Goal: Task Accomplishment & Management: Complete application form

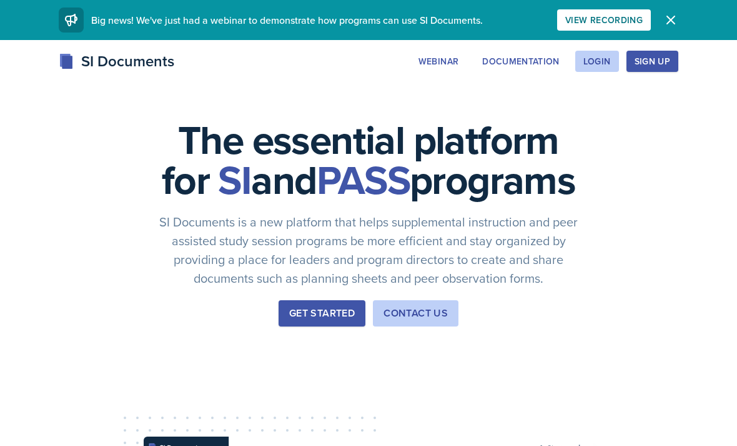
click at [537, 62] on div "Login" at bounding box center [597, 61] width 27 height 10
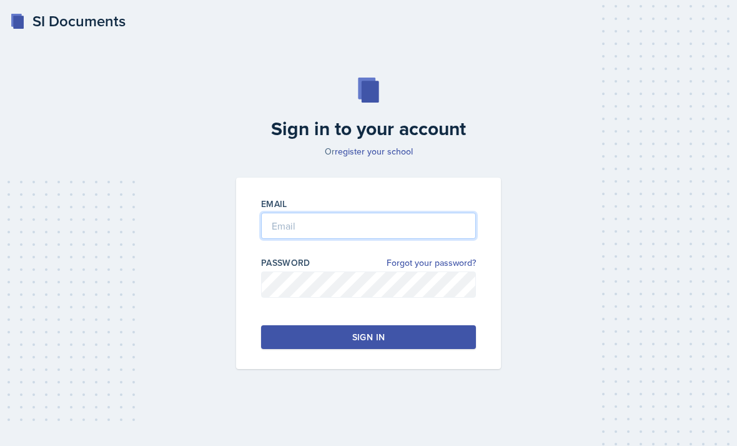
click at [281, 239] on input "email" at bounding box center [368, 225] width 215 height 26
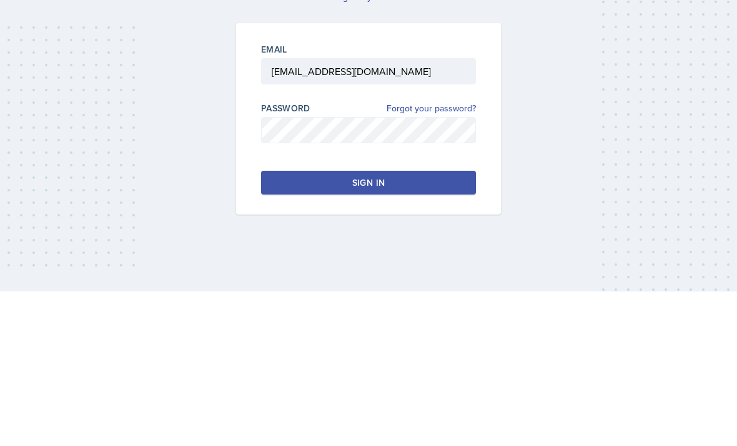
scroll to position [40, 0]
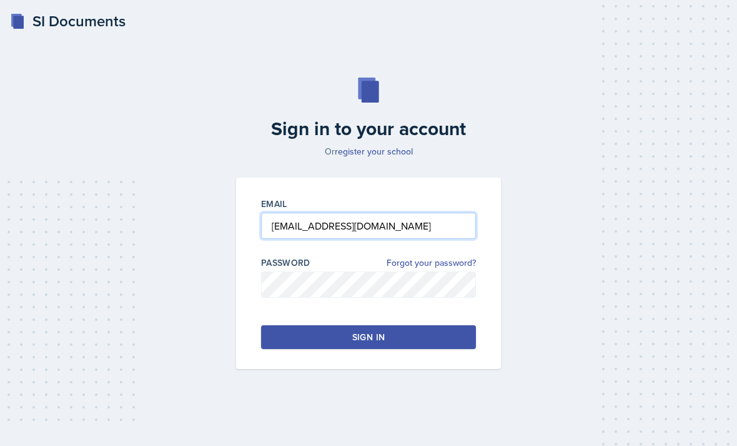
click at [287, 212] on input "nicollemaldonado13@gmail.com" at bounding box center [368, 225] width 215 height 26
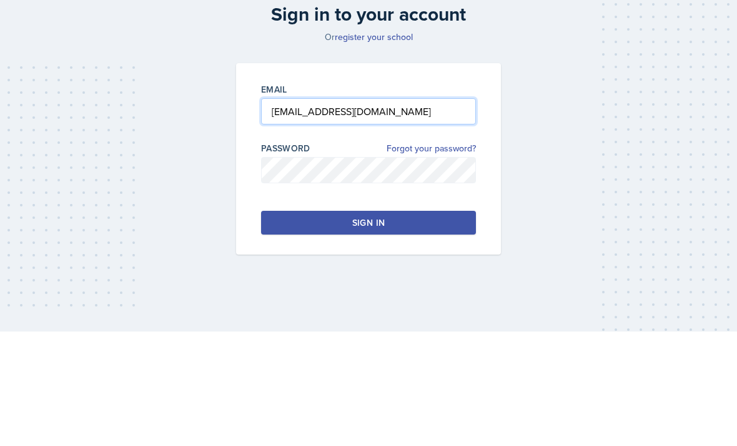
click at [327, 212] on input "nicollemaldonado13@gmail.com" at bounding box center [368, 225] width 215 height 26
click at [322, 212] on input "nicollemaldonado13@gmail.com" at bounding box center [368, 225] width 215 height 26
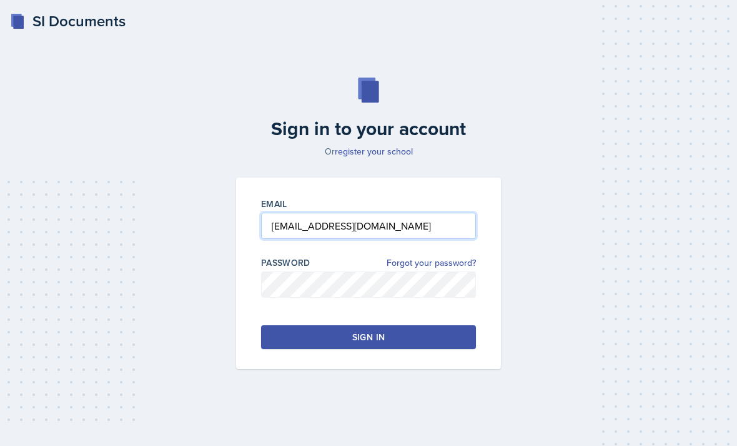
type input "nmaldon3@students.kennesaw.edu"
click at [279, 325] on button "Sign in" at bounding box center [368, 337] width 215 height 24
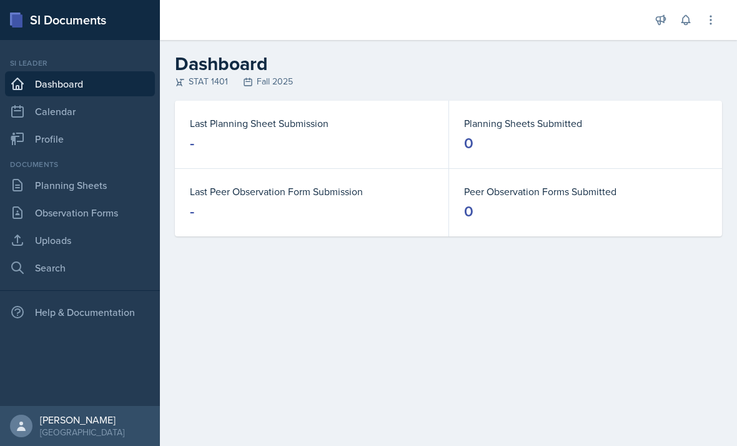
click at [538, 439] on main "Dashboard STAT 1401 Fall 2025 Last Planning Sheet Submission - Planning Sheets …" at bounding box center [448, 243] width 577 height 406
click at [39, 130] on link "Profile" at bounding box center [80, 138] width 150 height 25
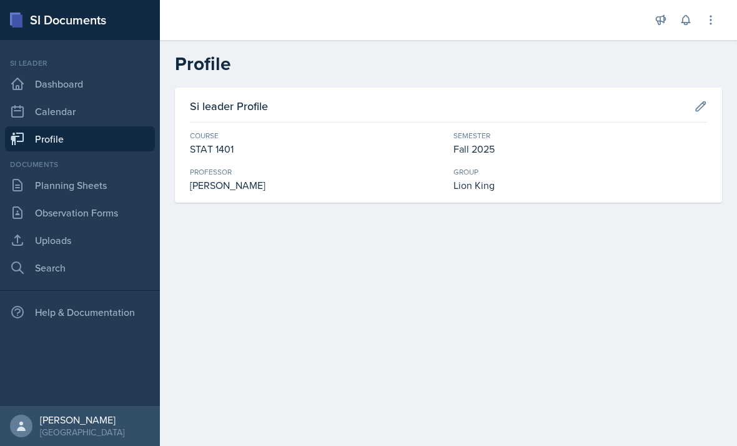
click at [36, 121] on link "Calendar" at bounding box center [80, 111] width 150 height 25
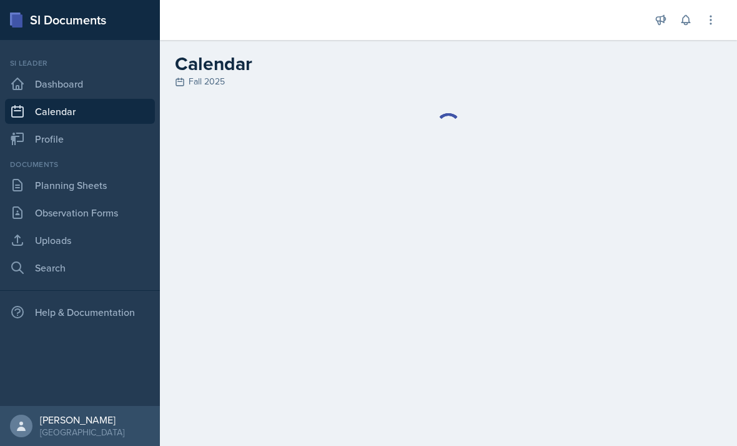
click at [36, 139] on link "Profile" at bounding box center [80, 138] width 150 height 25
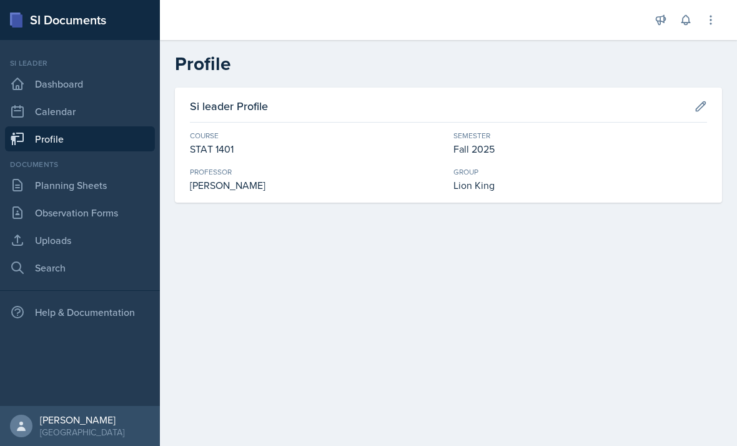
click at [30, 90] on link "Dashboard" at bounding box center [80, 83] width 150 height 25
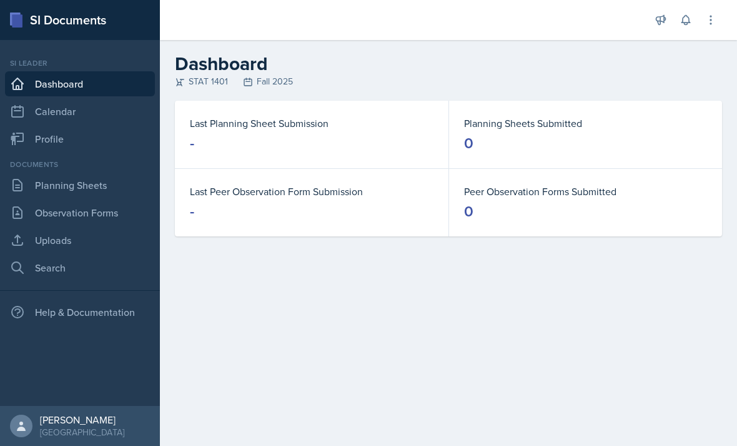
click at [26, 111] on link "Calendar" at bounding box center [80, 111] width 150 height 25
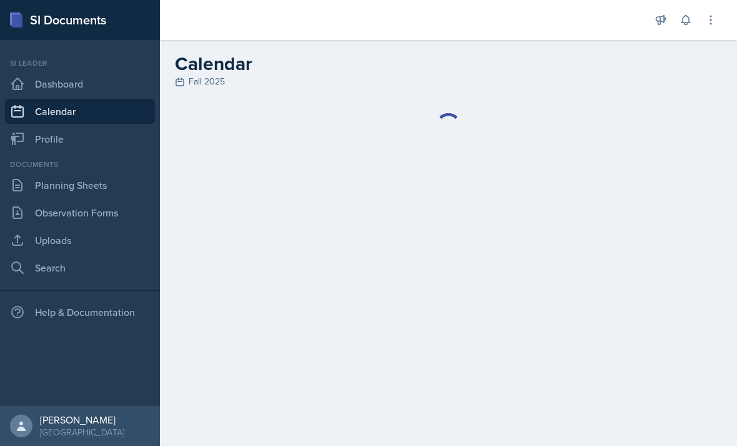
click at [28, 96] on link "Dashboard" at bounding box center [80, 83] width 150 height 25
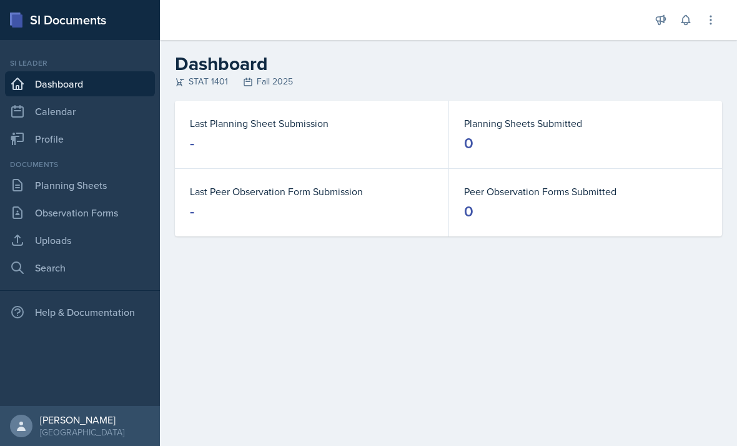
click at [45, 108] on link "Calendar" at bounding box center [80, 111] width 150 height 25
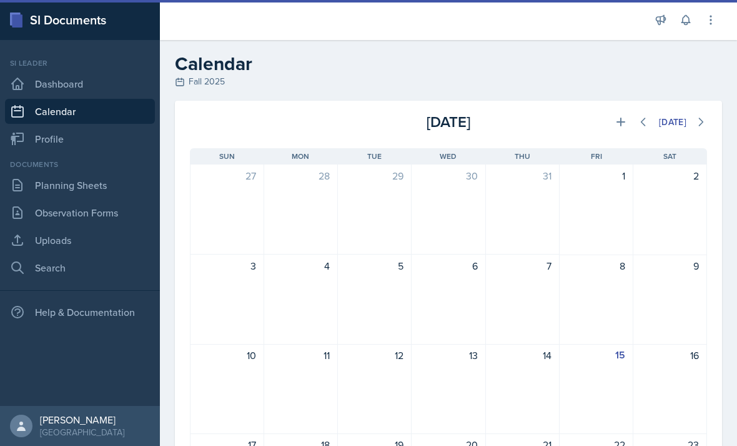
click at [35, 139] on link "Profile" at bounding box center [80, 138] width 150 height 25
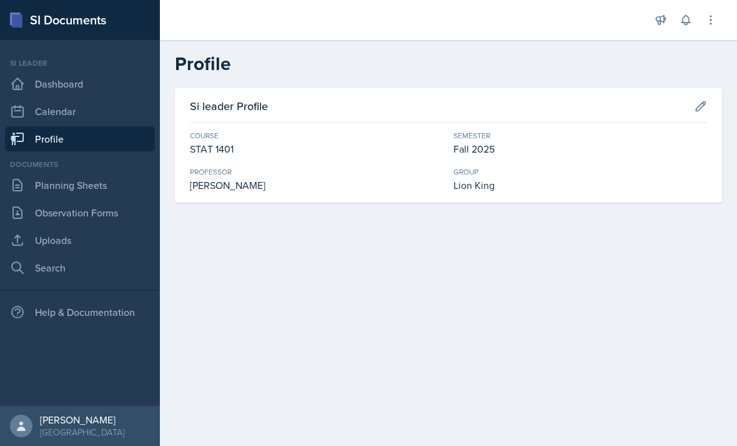
click at [55, 182] on link "Planning Sheets" at bounding box center [80, 184] width 150 height 25
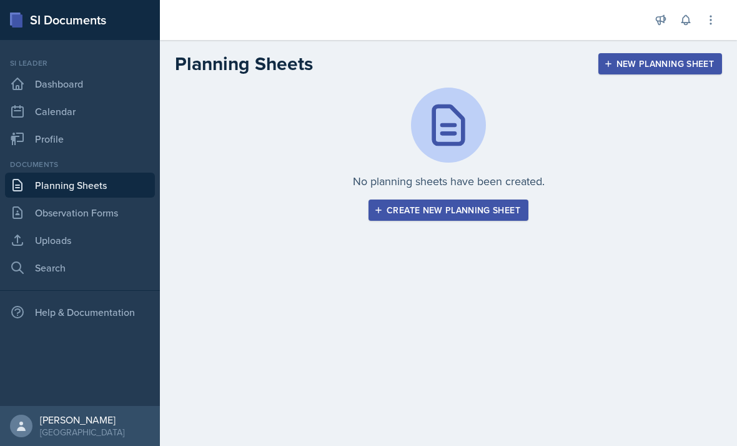
click at [66, 211] on link "Observation Forms" at bounding box center [80, 212] width 150 height 25
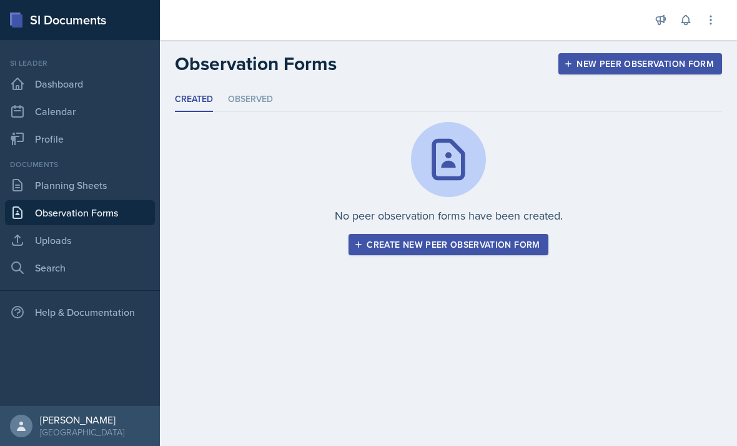
click at [77, 236] on link "Uploads" at bounding box center [80, 239] width 150 height 25
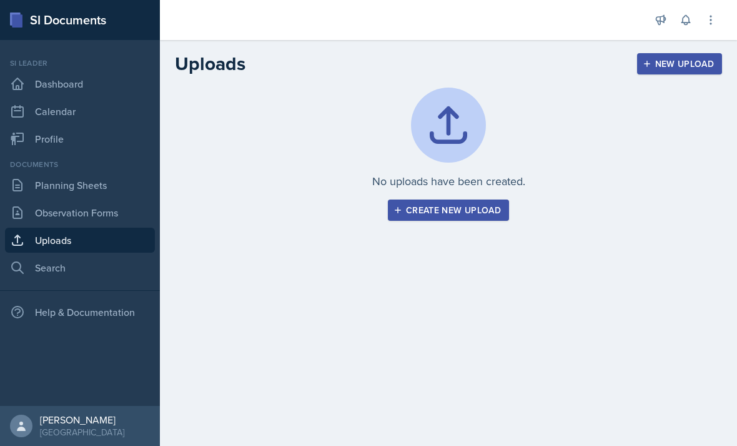
click at [43, 191] on link "Planning Sheets" at bounding box center [80, 184] width 150 height 25
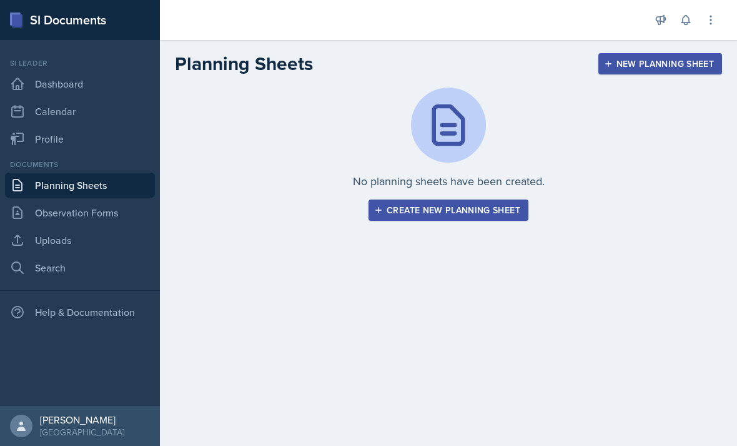
click at [36, 95] on link "Dashboard" at bounding box center [80, 83] width 150 height 25
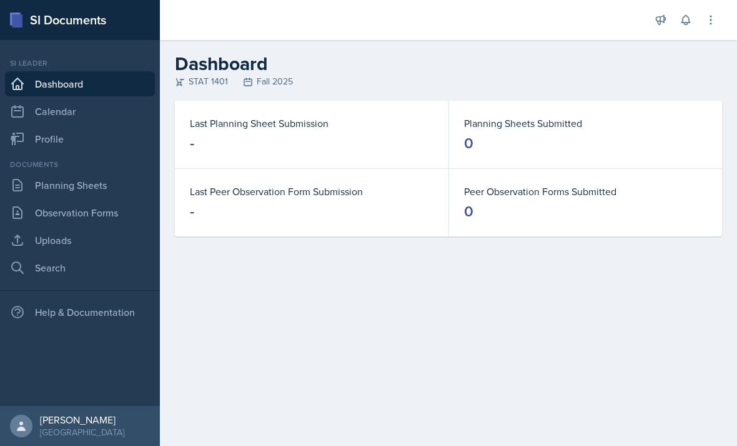
click at [17, 109] on icon at bounding box center [17, 111] width 15 height 15
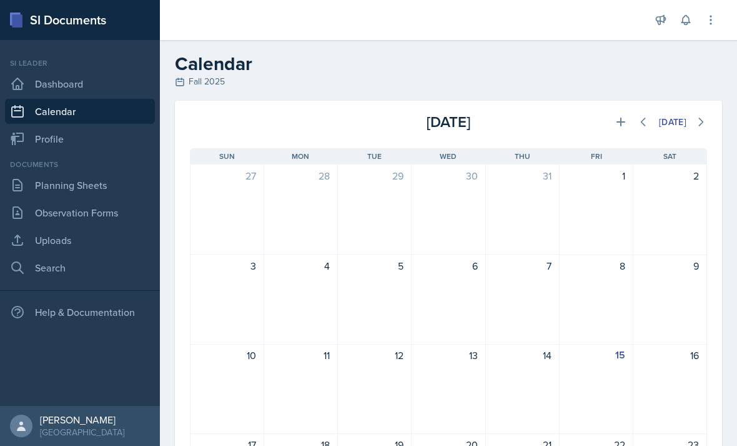
click at [37, 142] on link "Profile" at bounding box center [80, 138] width 150 height 25
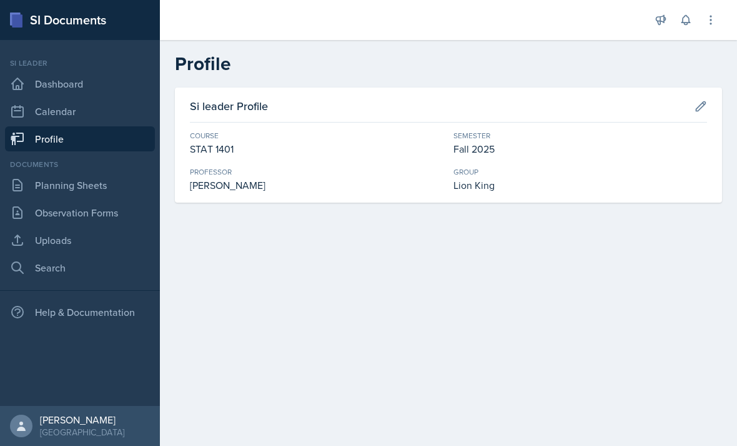
click at [33, 82] on link "Dashboard" at bounding box center [80, 83] width 150 height 25
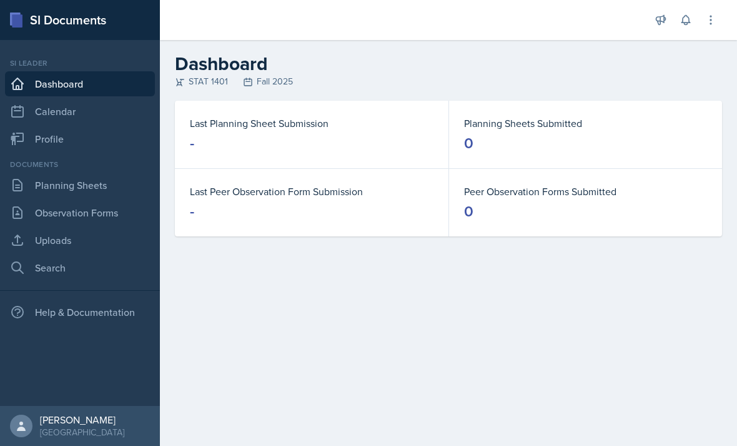
click at [44, 136] on link "Profile" at bounding box center [80, 138] width 150 height 25
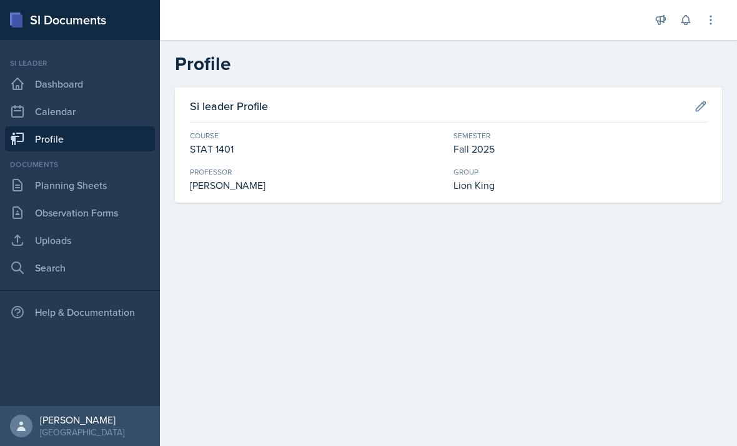
click at [43, 188] on link "Planning Sheets" at bounding box center [80, 184] width 150 height 25
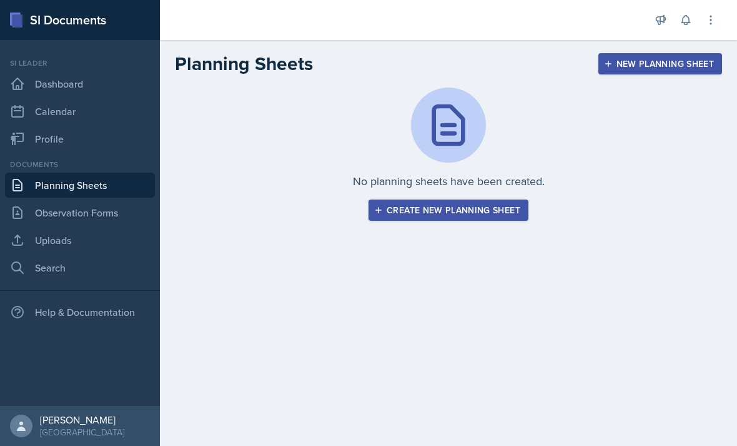
click at [47, 214] on link "Observation Forms" at bounding box center [80, 212] width 150 height 25
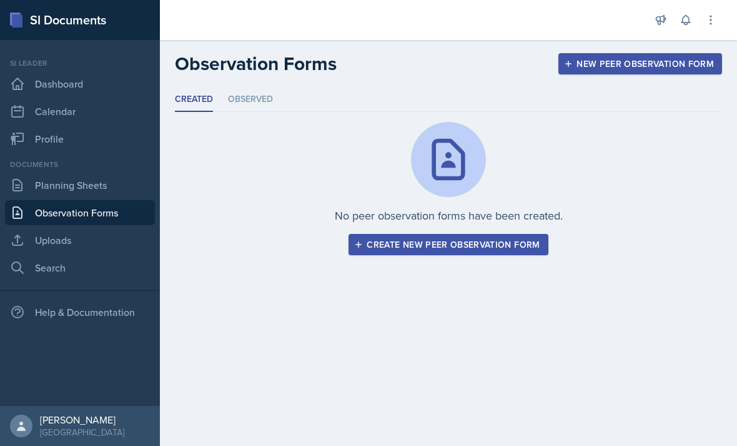
click at [56, 238] on link "Uploads" at bounding box center [80, 239] width 150 height 25
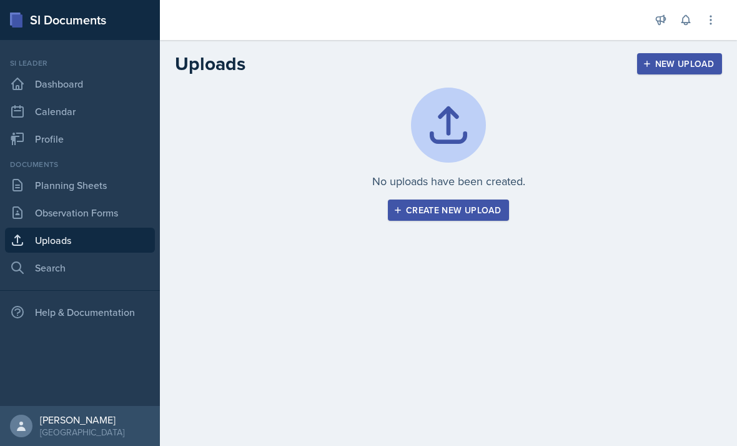
click at [36, 140] on link "Profile" at bounding box center [80, 138] width 150 height 25
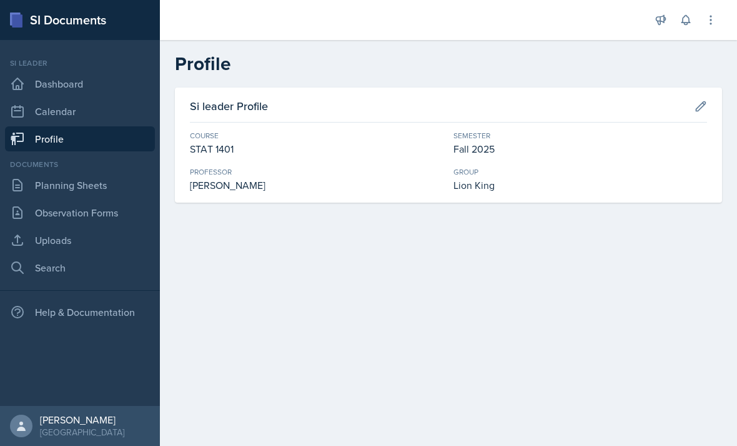
click at [34, 111] on link "Calendar" at bounding box center [80, 111] width 150 height 25
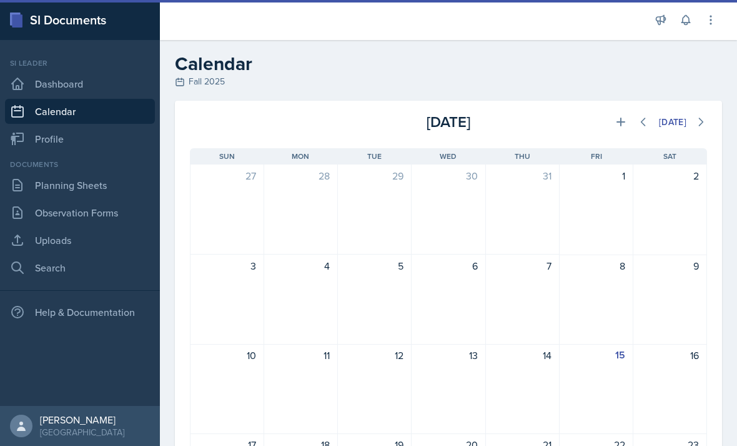
click at [37, 86] on link "Dashboard" at bounding box center [80, 83] width 150 height 25
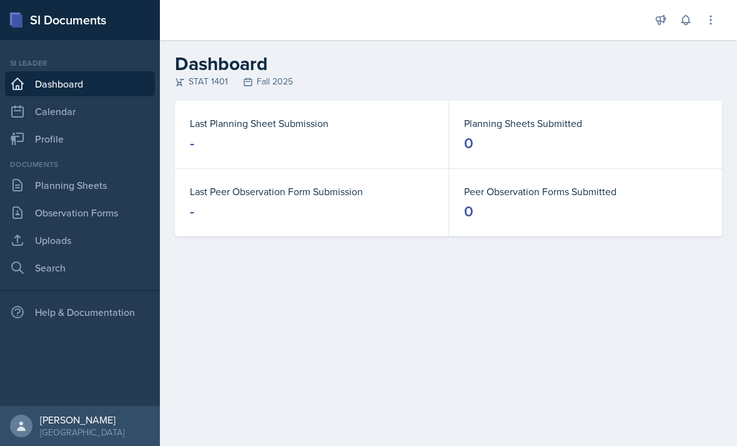
click at [60, 136] on link "Profile" at bounding box center [80, 138] width 150 height 25
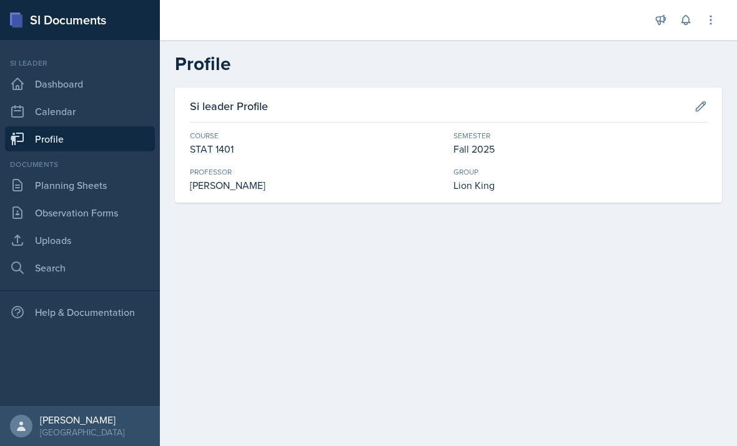
click at [36, 181] on link "Planning Sheets" at bounding box center [80, 184] width 150 height 25
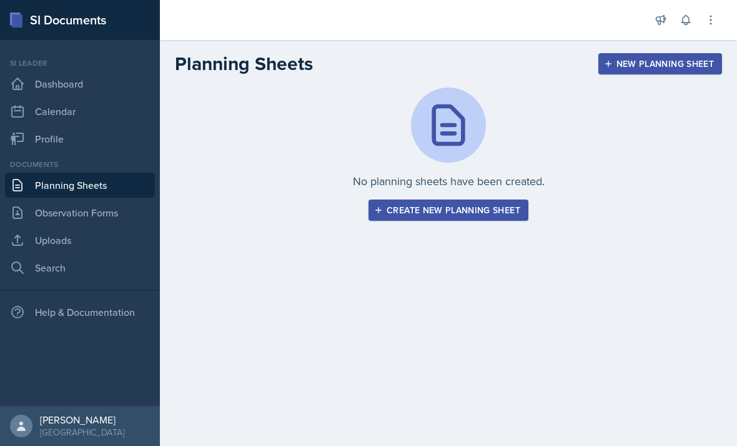
click at [522, 220] on button "Create new planning sheet" at bounding box center [449, 209] width 160 height 21
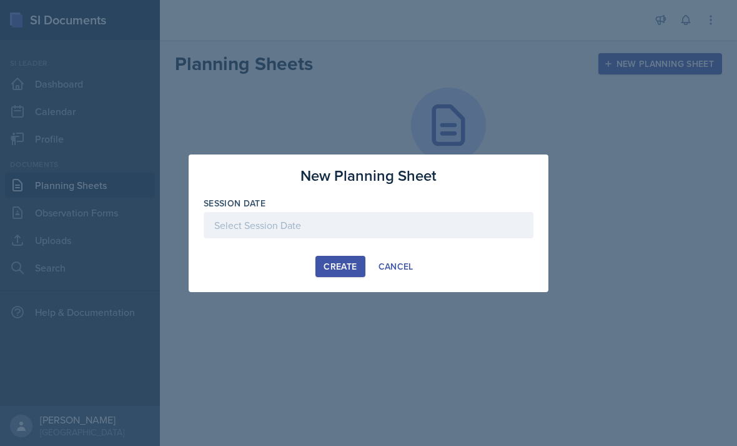
click at [473, 224] on div at bounding box center [369, 225] width 330 height 26
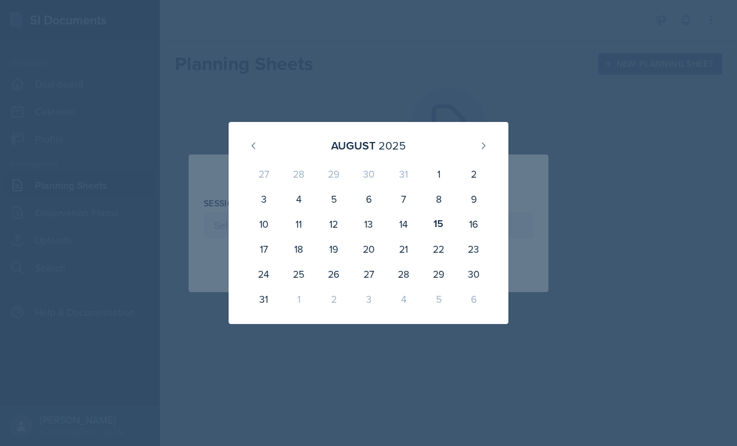
click at [446, 229] on div "15" at bounding box center [438, 223] width 35 height 25
type input "[DATE]"
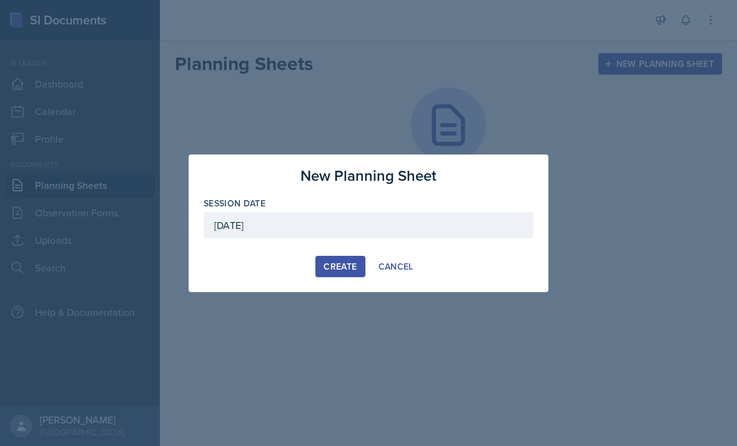
click at [338, 276] on button "Create" at bounding box center [340, 266] width 49 height 21
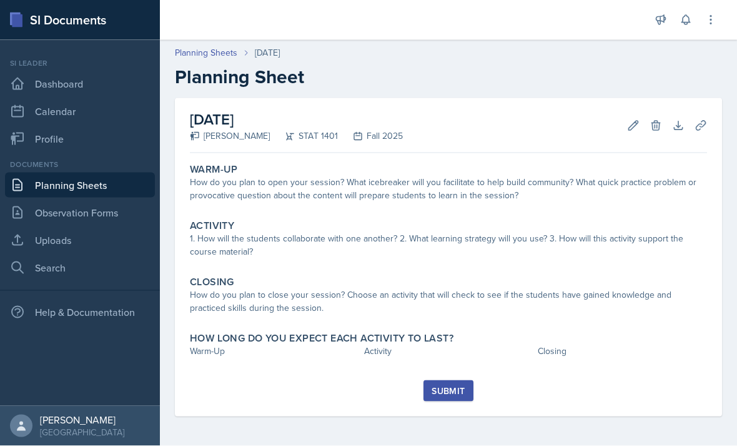
scroll to position [19, 0]
click at [629, 187] on div "Warm-Up How do you plan to open your session? What icebreaker will you facilita…" at bounding box center [448, 183] width 527 height 51
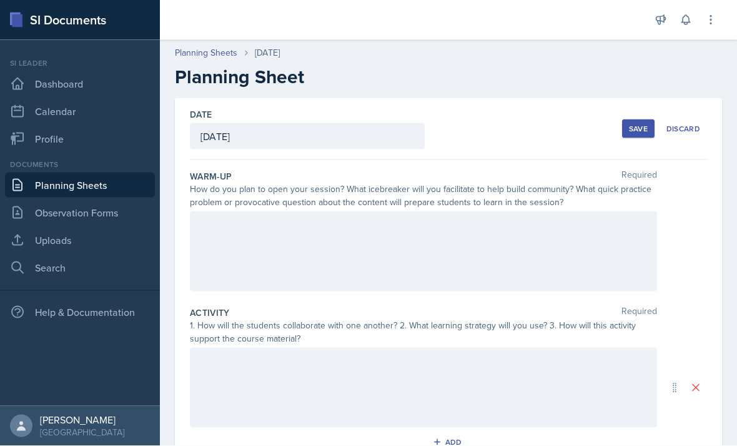
scroll to position [20, 0]
click at [555, 243] on div at bounding box center [423, 251] width 467 height 80
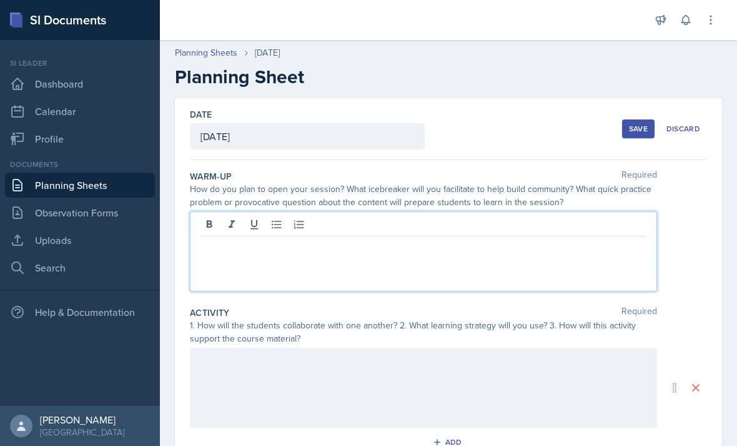
scroll to position [19, 0]
click at [527, 265] on div at bounding box center [423, 251] width 467 height 80
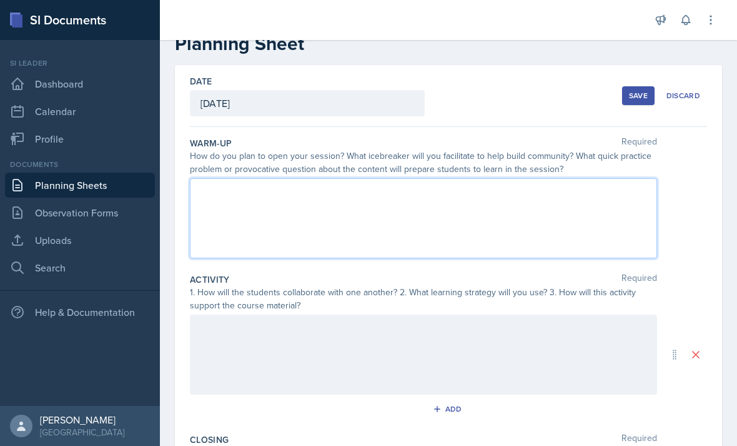
scroll to position [34, 0]
click at [595, 206] on div at bounding box center [423, 217] width 467 height 80
click at [612, 211] on div at bounding box center [423, 217] width 467 height 80
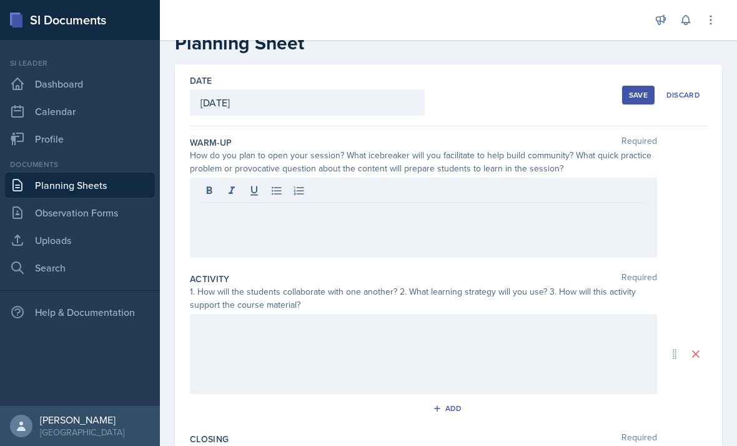
scroll to position [19, 0]
click at [482, 212] on div at bounding box center [423, 217] width 467 height 80
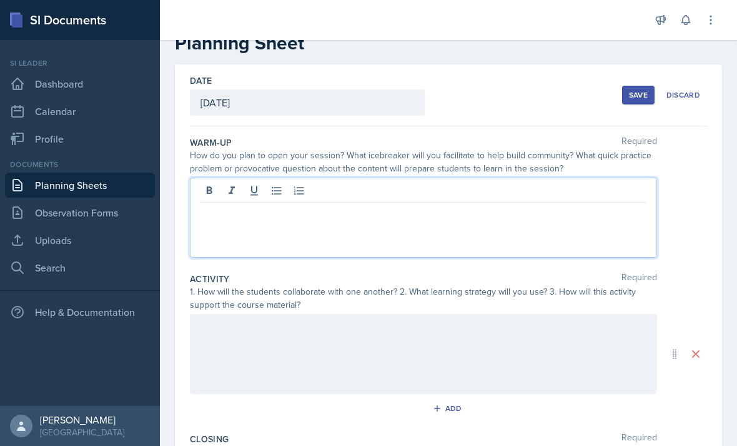
scroll to position [57, 0]
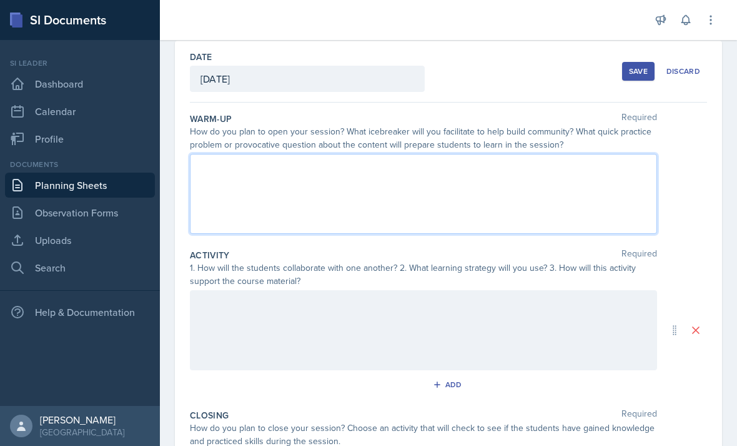
click at [517, 173] on div at bounding box center [423, 194] width 467 height 80
click at [613, 158] on div at bounding box center [424, 168] width 446 height 21
click at [556, 181] on p at bounding box center [424, 188] width 446 height 15
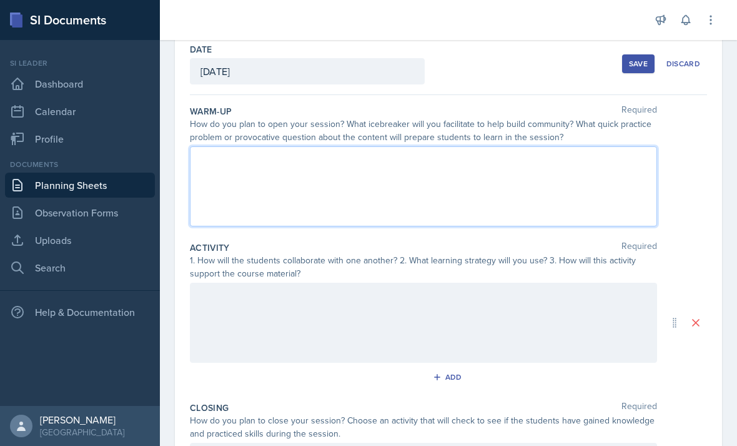
scroll to position [66, 0]
click at [460, 299] on div at bounding box center [423, 321] width 467 height 80
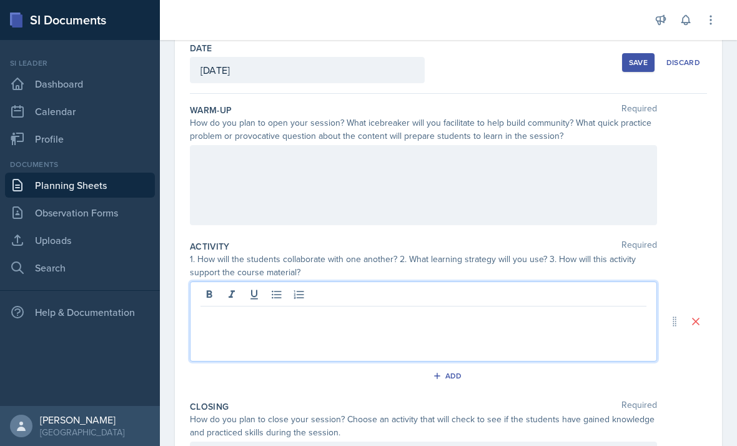
click at [456, 309] on p at bounding box center [424, 316] width 446 height 15
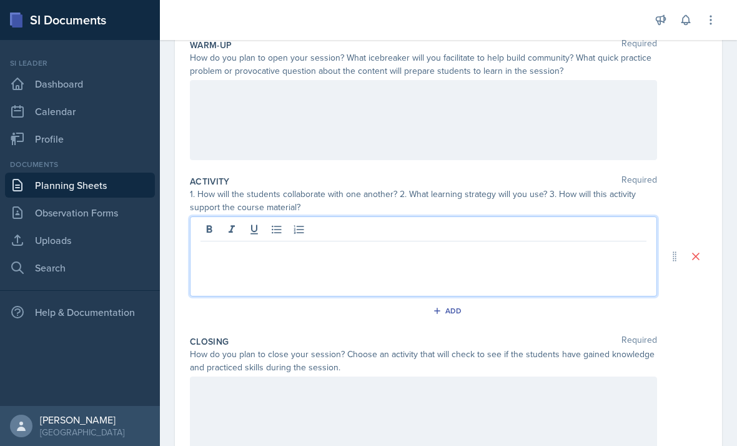
scroll to position [132, 0]
click at [419, 88] on div at bounding box center [423, 119] width 467 height 80
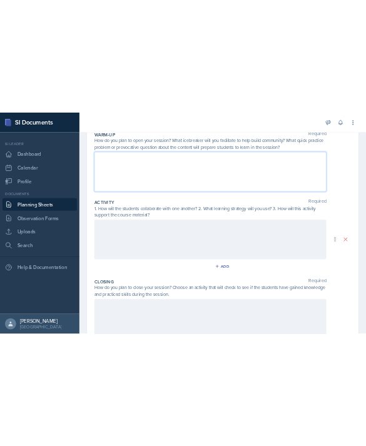
scroll to position [0, 0]
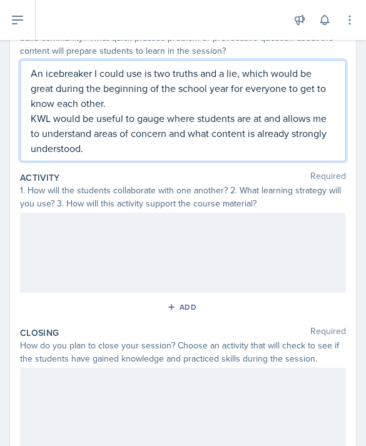
click at [281, 268] on div at bounding box center [183, 252] width 326 height 80
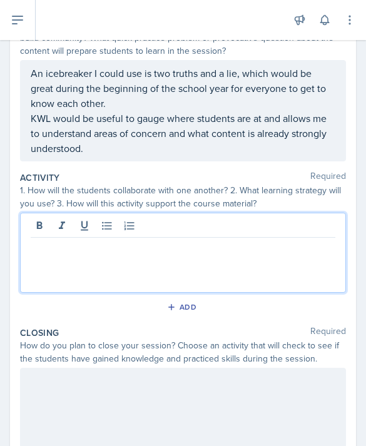
click at [272, 253] on p at bounding box center [183, 247] width 304 height 15
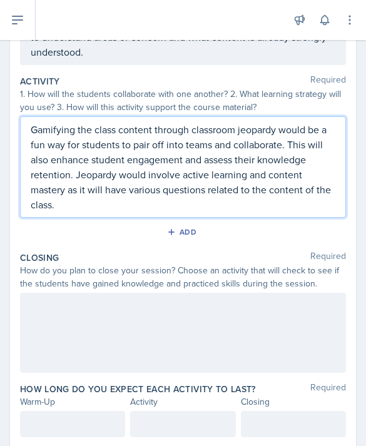
scroll to position [222, 0]
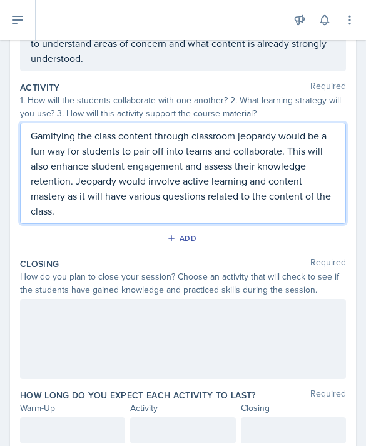
click at [199, 338] on div at bounding box center [183, 339] width 326 height 80
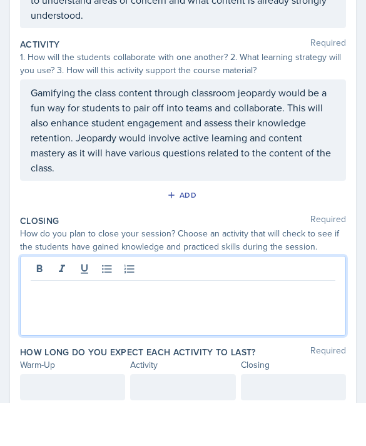
scroll to position [40, 0]
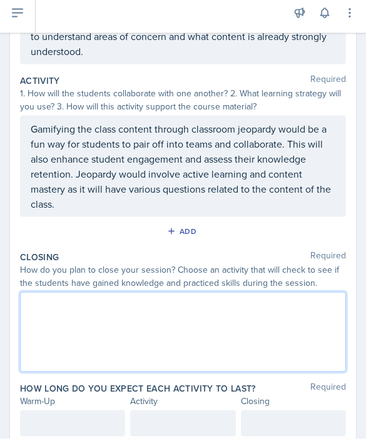
click at [133, 299] on div at bounding box center [183, 339] width 326 height 80
click at [152, 326] on p at bounding box center [183, 333] width 304 height 15
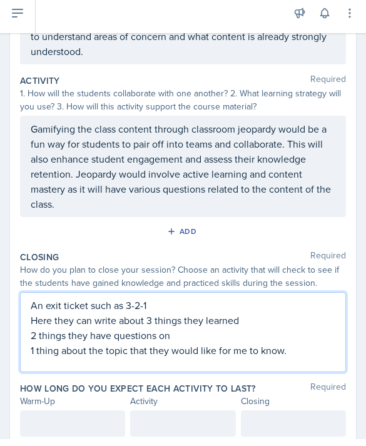
click at [47, 417] on div at bounding box center [72, 430] width 105 height 26
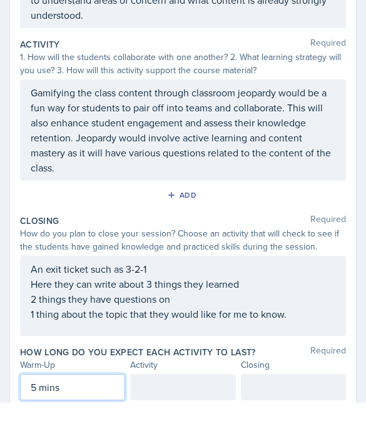
click at [157, 417] on div at bounding box center [182, 430] width 105 height 26
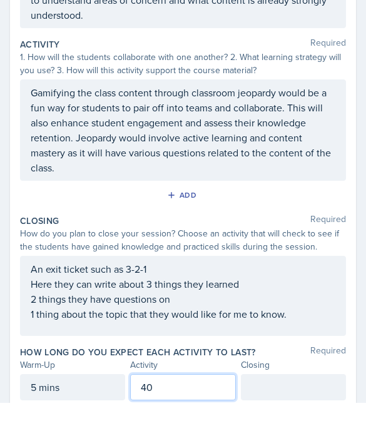
click at [292, 417] on div at bounding box center [293, 430] width 105 height 26
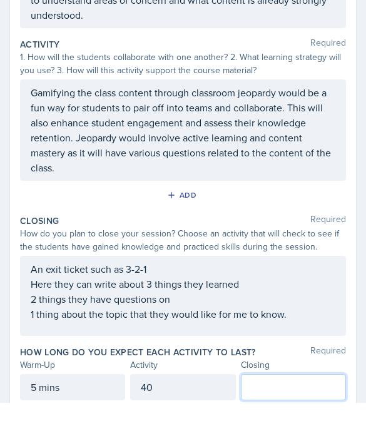
click at [197, 417] on div "40" at bounding box center [182, 430] width 105 height 26
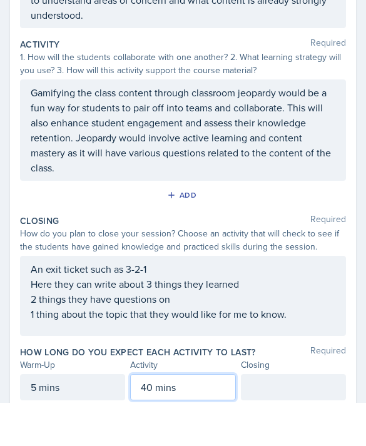
click at [286, 417] on div at bounding box center [293, 430] width 105 height 26
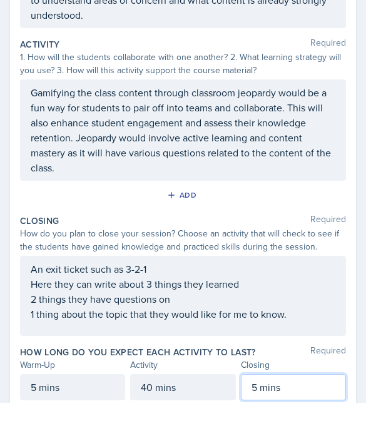
click at [311, 299] on div "An exit ticket such as 3-2-1 Here they can write about 3 things they learned 2 …" at bounding box center [183, 339] width 326 height 80
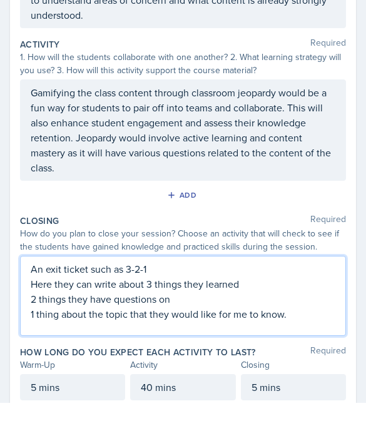
click at [334, 417] on div "5 mins" at bounding box center [293, 430] width 105 height 26
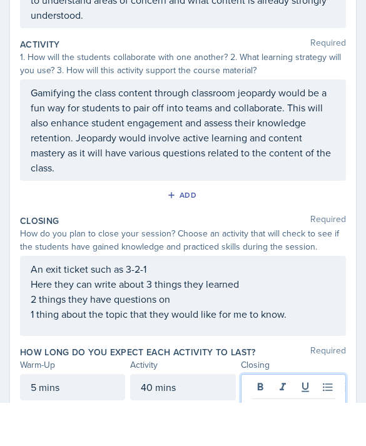
click at [316, 229] on div "Add" at bounding box center [183, 241] width 326 height 24
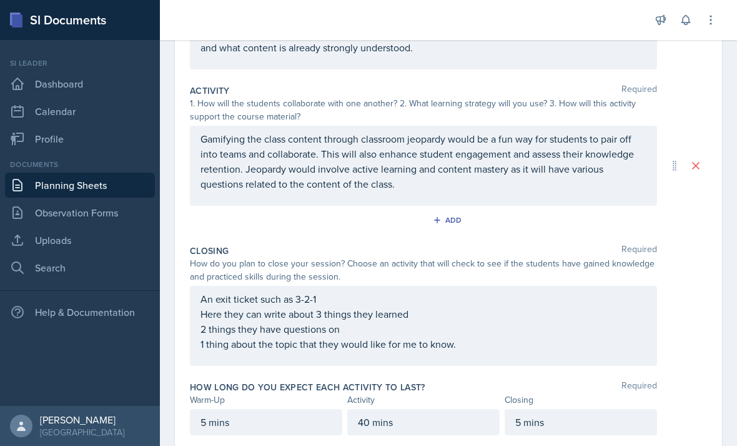
scroll to position [221, 0]
click at [99, 200] on link "Observation Forms" at bounding box center [80, 212] width 150 height 25
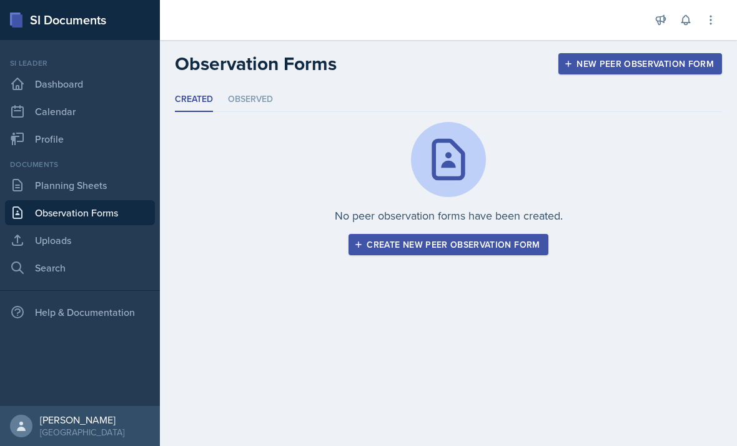
click at [99, 242] on link "Uploads" at bounding box center [80, 239] width 150 height 25
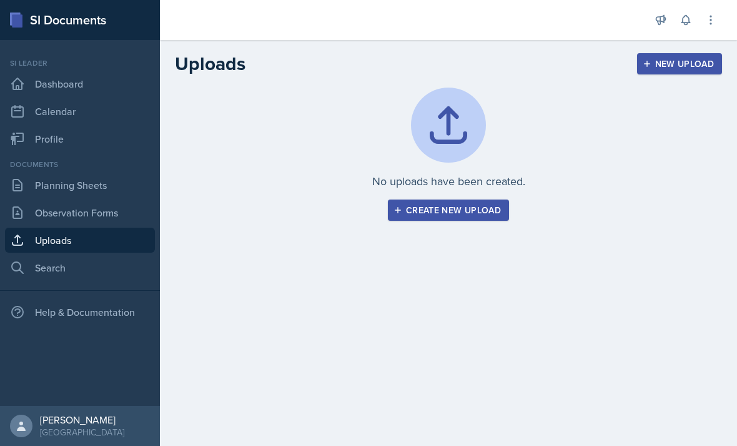
click at [119, 213] on link "Observation Forms" at bounding box center [80, 212] width 150 height 25
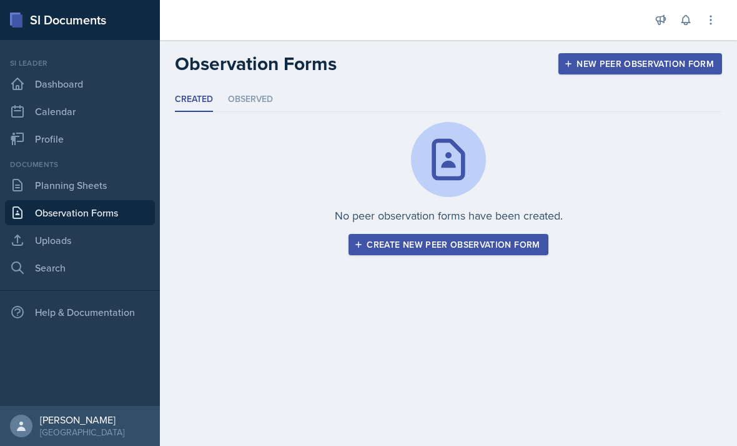
click at [106, 222] on link "Observation Forms" at bounding box center [80, 212] width 150 height 25
click at [116, 196] on link "Planning Sheets" at bounding box center [80, 184] width 150 height 25
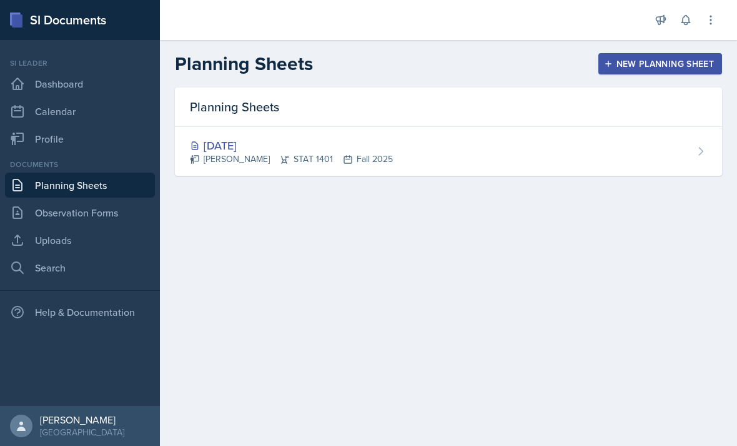
click at [277, 144] on div "[DATE]" at bounding box center [291, 145] width 203 height 17
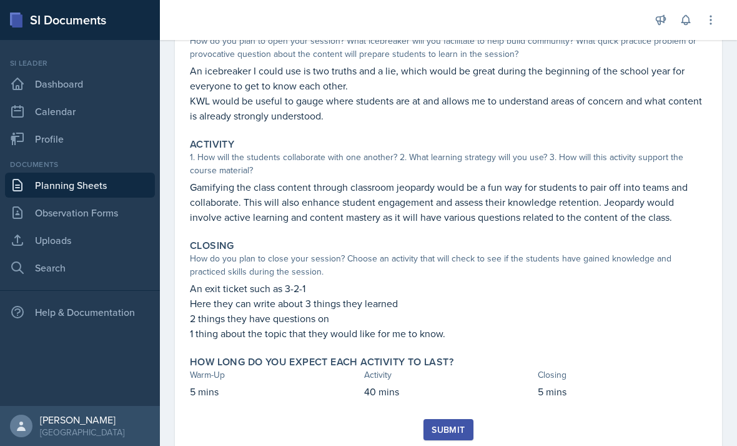
scroll to position [141, 0]
click at [113, 221] on link "Observation Forms" at bounding box center [80, 212] width 150 height 25
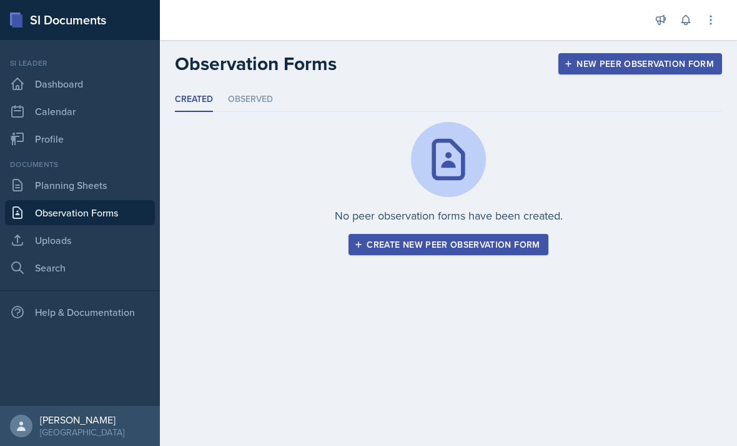
click at [111, 241] on link "Uploads" at bounding box center [80, 239] width 150 height 25
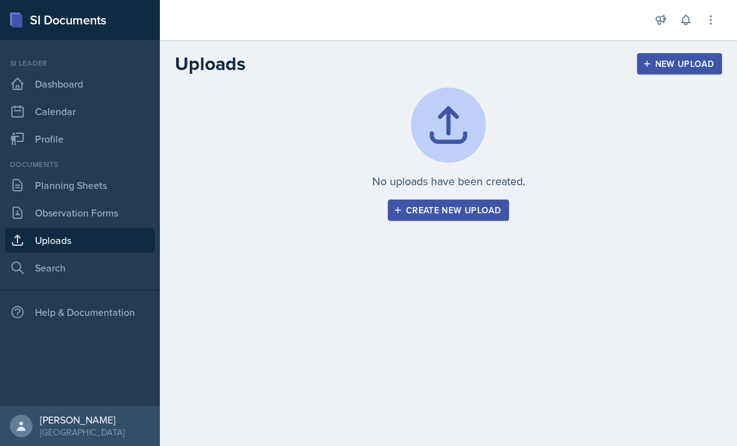
click at [484, 195] on div "No uploads have been created. Create new upload" at bounding box center [448, 153] width 547 height 133
click at [473, 187] on div "No uploads have been created. Create new upload" at bounding box center [448, 168] width 577 height 163
click at [481, 205] on div "Create new upload" at bounding box center [448, 210] width 105 height 10
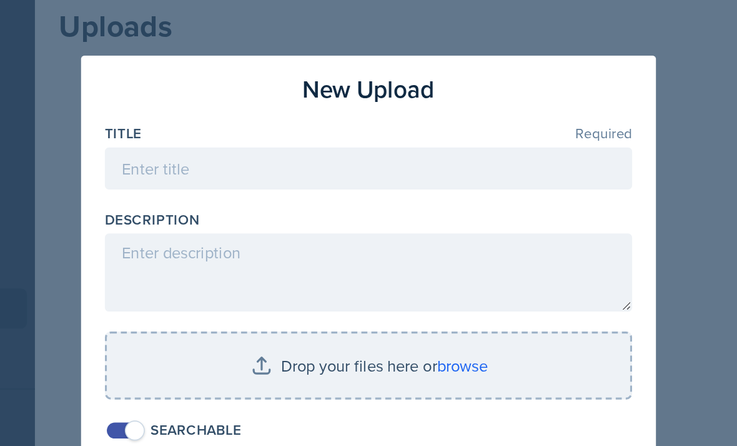
scroll to position [0, 0]
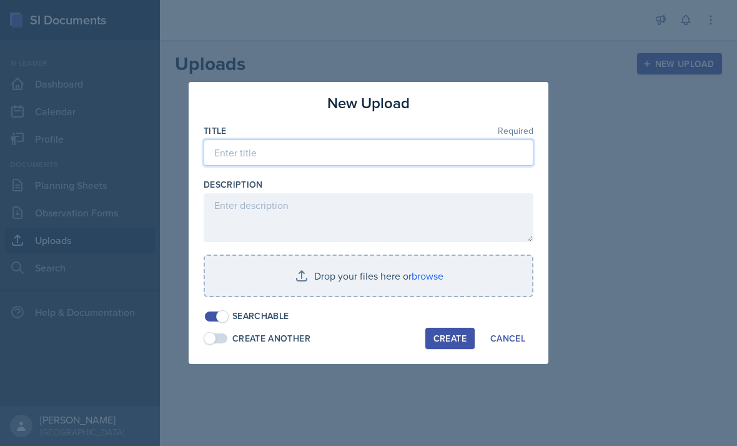
click at [375, 147] on input at bounding box center [369, 152] width 330 height 26
type input "M"
type input "8/15"
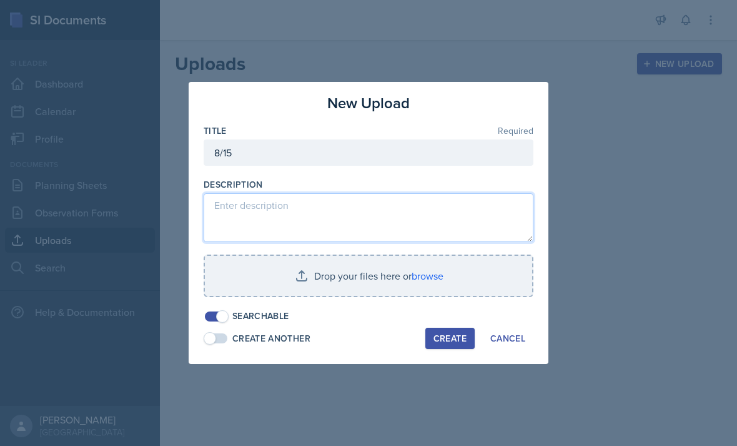
click at [261, 216] on textarea at bounding box center [369, 217] width 330 height 49
type textarea "Mock session"
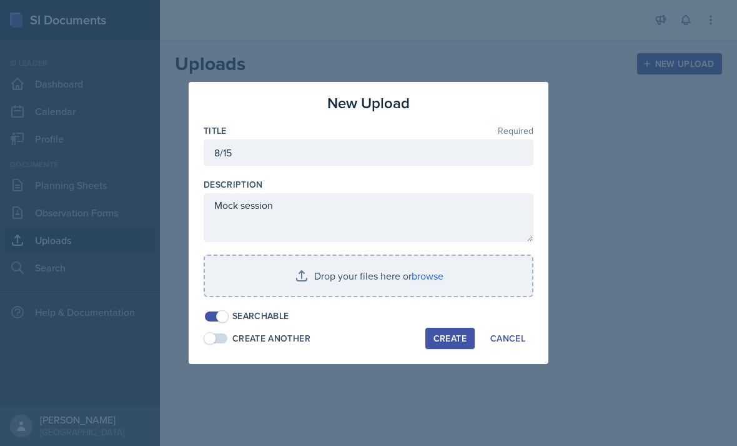
click at [424, 286] on input "file" at bounding box center [368, 276] width 327 height 40
click at [376, 281] on input "file" at bounding box center [368, 276] width 327 height 40
click at [431, 274] on input "file" at bounding box center [368, 276] width 327 height 40
click at [428, 268] on input "file" at bounding box center [368, 276] width 327 height 40
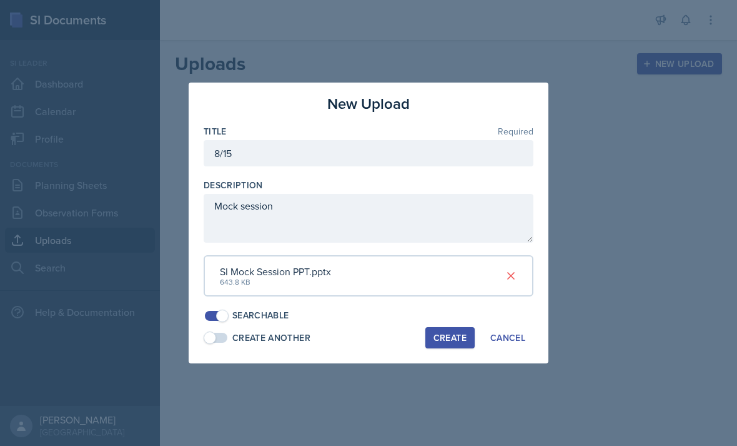
click at [462, 342] on button "Create" at bounding box center [450, 337] width 49 height 21
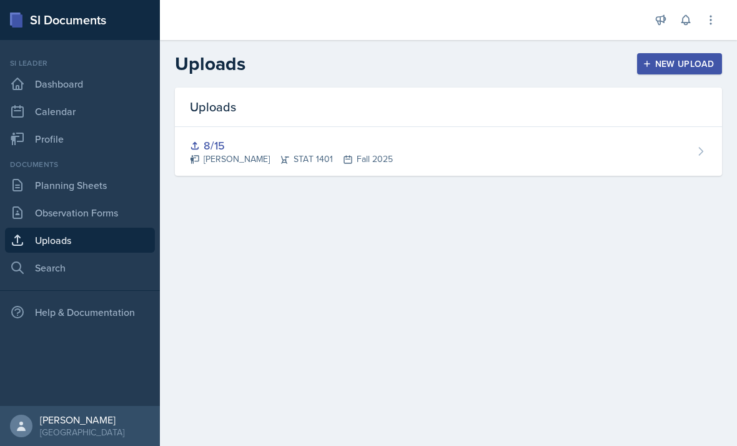
click at [117, 264] on link "Search" at bounding box center [80, 267] width 150 height 25
select select "all"
select select "1"
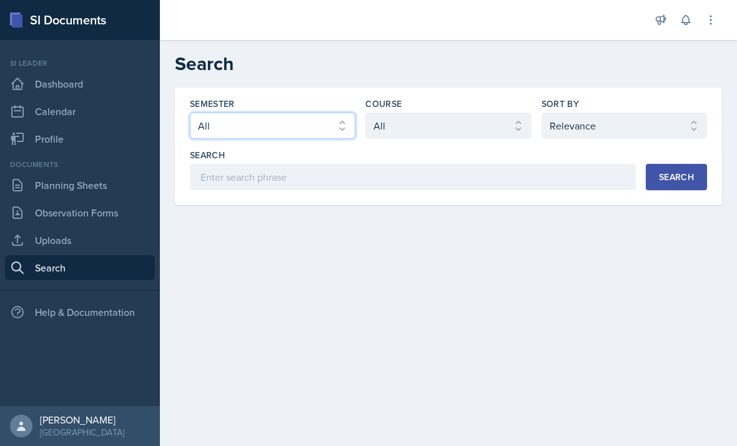
click at [302, 131] on select "Select semester All Fall 2025 Summer 2025 Spring 2025 Fall 2024 Summer 2024 Spr…" at bounding box center [273, 125] width 166 height 26
click at [338, 138] on select "Select semester All Fall 2025 Summer 2025 Spring 2025 Fall 2024 Summer 2024 Spr…" at bounding box center [273, 125] width 166 height 26
select select "e2039551-f485-4c1b-a525-5b9893bb04c4"
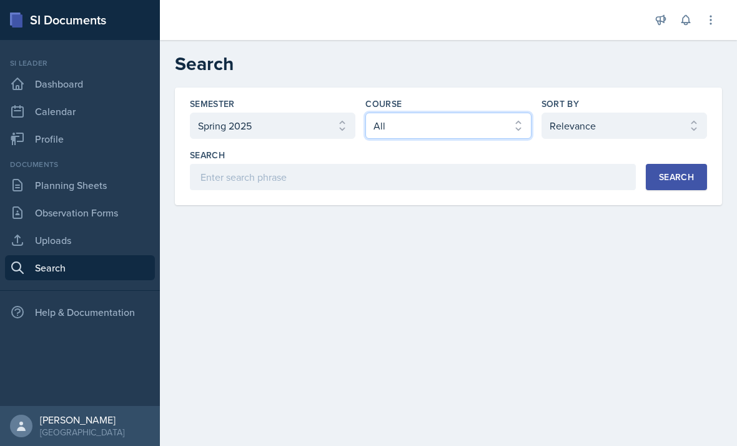
click at [447, 137] on select "Select course All ACCT 2101 ACCT 2102 ACCT 4050 ANTH 1102 ANTH 3301 ARCH 1000 A…" at bounding box center [449, 125] width 166 height 26
select select "834e4a61-10d2-4b52-98e1-66666996b5f0"
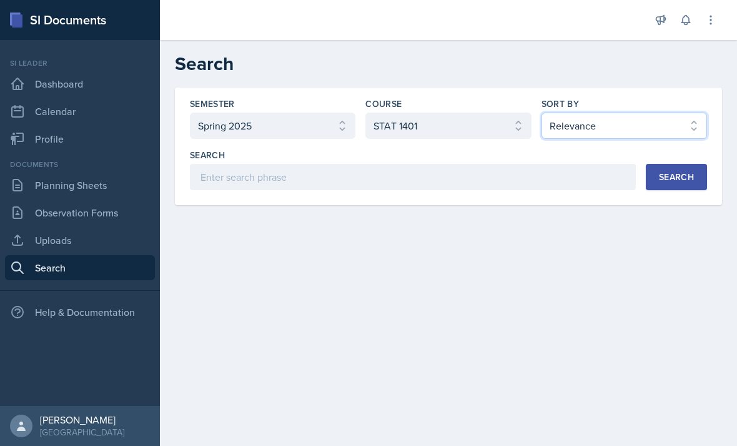
click at [620, 135] on select "Select sort by Relevance Document Date (Asc) Document Date (Desc)" at bounding box center [625, 125] width 166 height 26
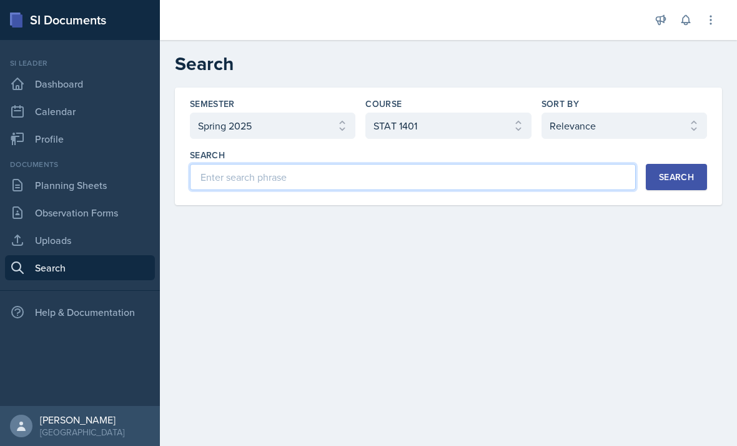
click at [552, 178] on input at bounding box center [413, 177] width 446 height 26
type input "Statistically significant"
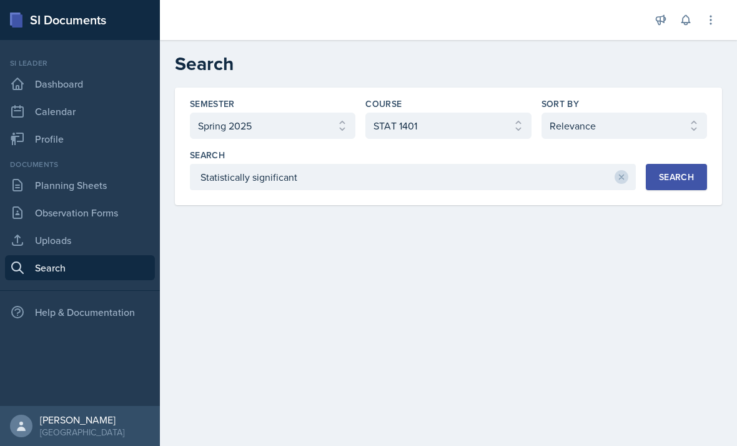
click at [687, 172] on div "Search" at bounding box center [676, 177] width 35 height 10
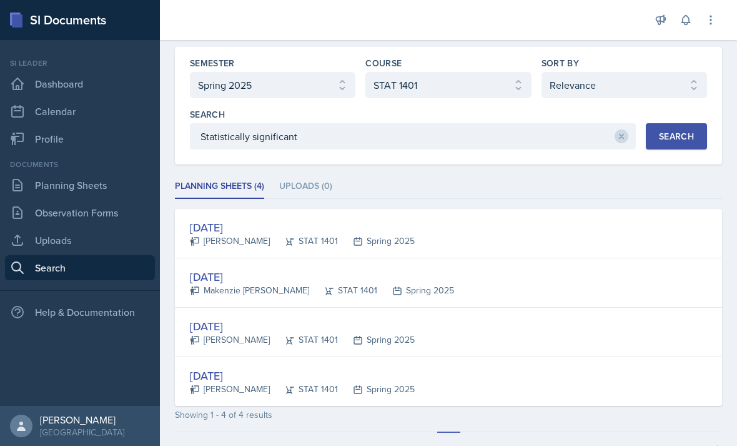
scroll to position [40, 0]
click at [259, 239] on div "Cortney Calligan" at bounding box center [230, 241] width 80 height 13
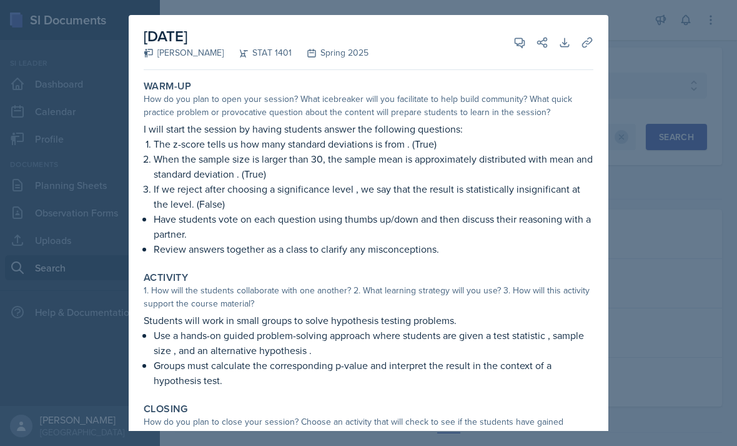
click at [662, 75] on div at bounding box center [368, 223] width 737 height 446
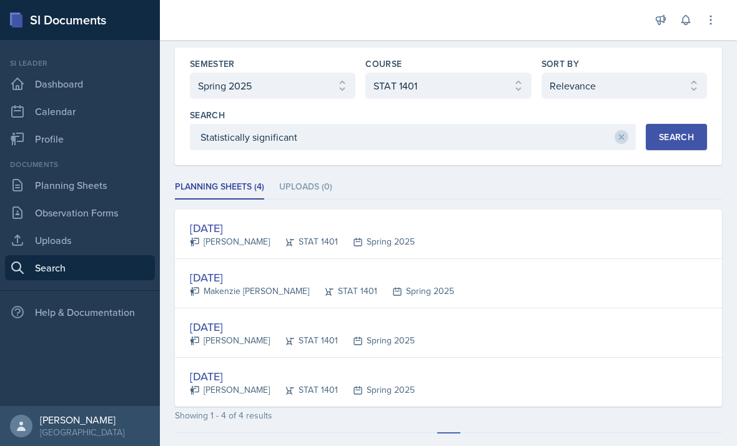
click at [107, 172] on link "Planning Sheets" at bounding box center [80, 184] width 150 height 25
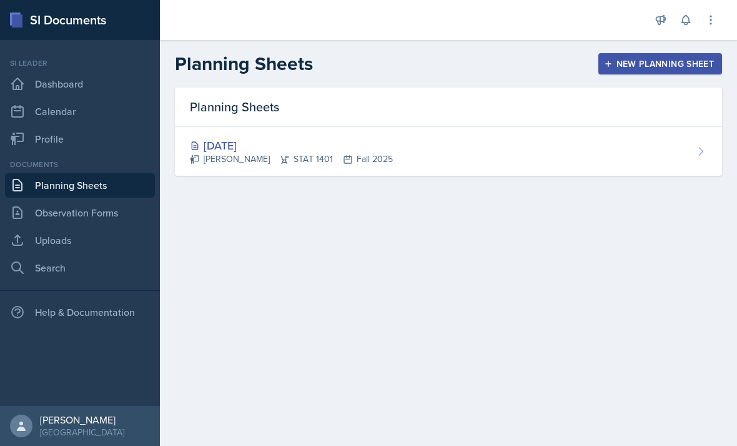
click at [651, 142] on div "Aug 15th, 2025 Nicolle Maldonado STAT 1401 Fall 2025" at bounding box center [448, 151] width 547 height 49
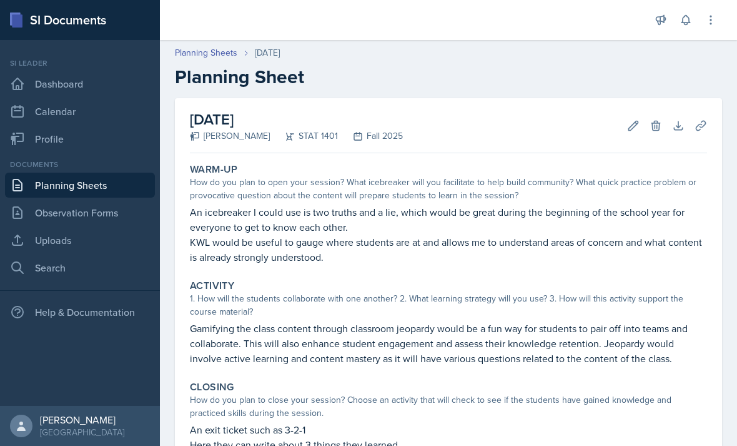
click at [703, 128] on icon at bounding box center [701, 125] width 12 height 12
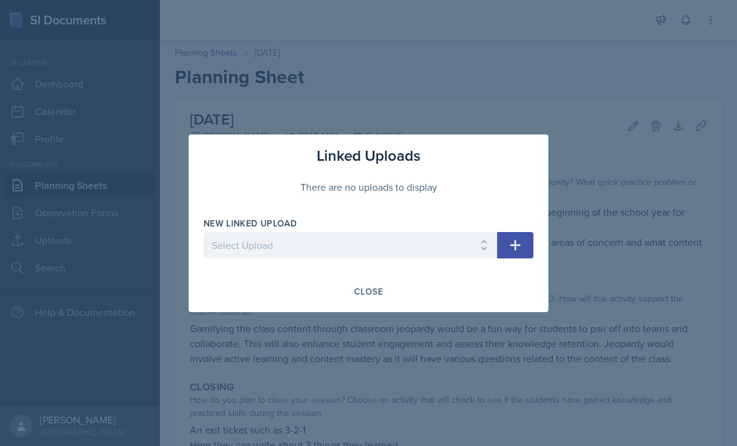
click at [462, 281] on div "Close" at bounding box center [369, 291] width 330 height 21
click at [486, 289] on div "Close" at bounding box center [369, 291] width 330 height 21
click at [471, 287] on div "Close" at bounding box center [369, 291] width 330 height 21
click at [517, 290] on div "Close" at bounding box center [369, 291] width 330 height 21
click at [521, 297] on div "Close" at bounding box center [369, 291] width 330 height 21
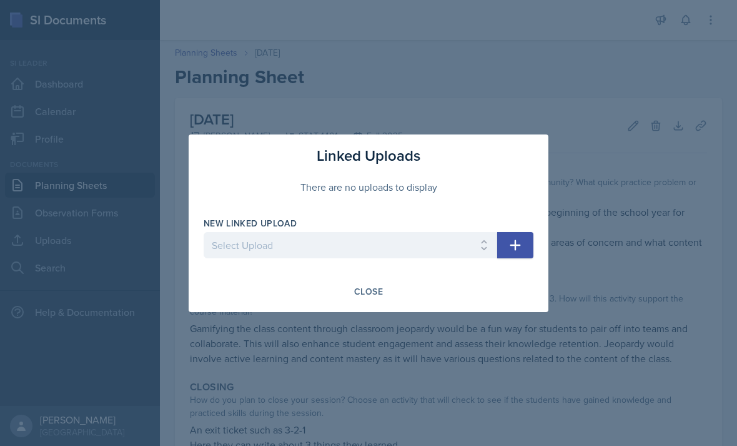
click at [517, 294] on div "Close" at bounding box center [369, 291] width 330 height 21
click at [514, 287] on div "Close" at bounding box center [369, 291] width 330 height 21
click at [523, 284] on div "Close" at bounding box center [369, 291] width 330 height 21
click at [512, 302] on div "Linked Uploads There are no uploads to display New Linked Upload Select Upload …" at bounding box center [369, 222] width 360 height 177
click at [526, 276] on div "Linked Uploads There are no uploads to display New Linked Upload Select Upload …" at bounding box center [369, 222] width 360 height 177
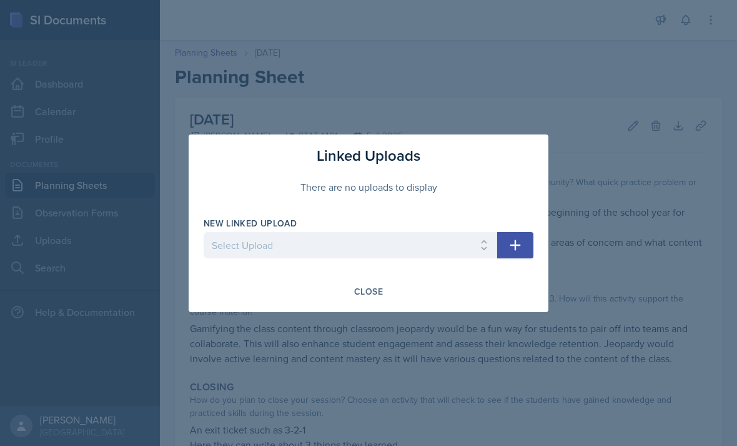
click at [577, 239] on div at bounding box center [368, 223] width 737 height 446
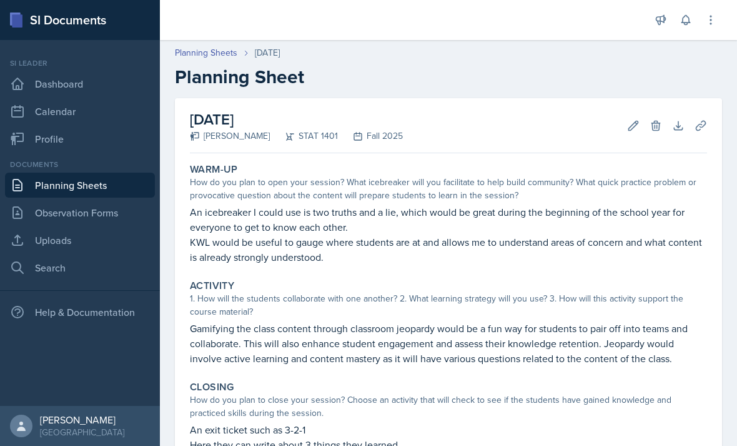
click at [95, 243] on link "Uploads" at bounding box center [80, 239] width 150 height 25
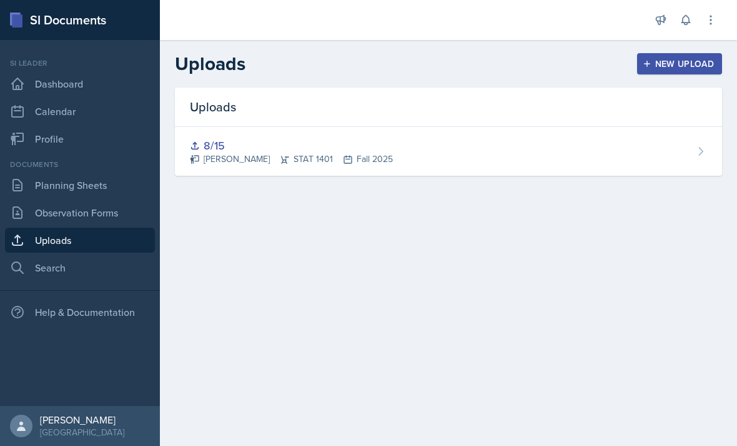
click at [356, 147] on div "8/15" at bounding box center [291, 145] width 203 height 17
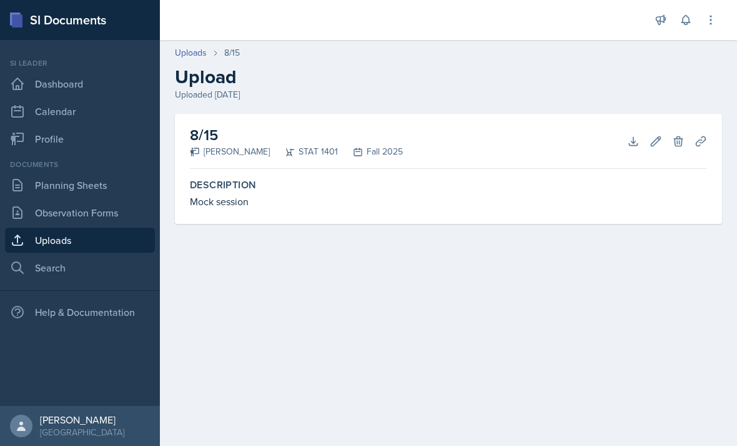
click at [112, 184] on link "Planning Sheets" at bounding box center [80, 184] width 150 height 25
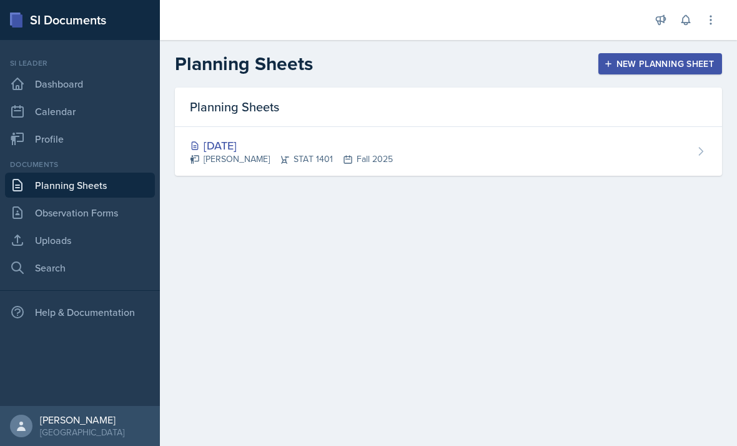
click at [698, 154] on icon at bounding box center [701, 151] width 12 height 12
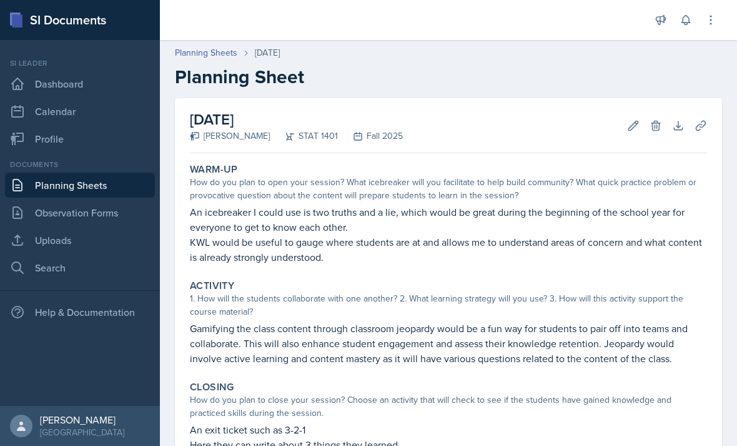
click at [711, 131] on button "Uploads" at bounding box center [701, 125] width 22 height 22
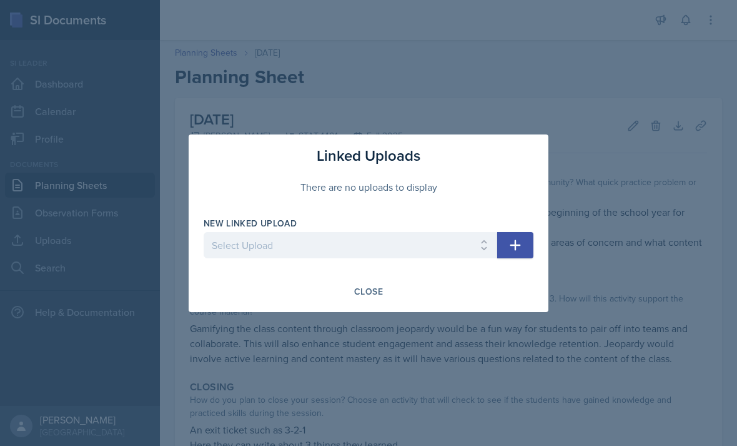
click at [521, 286] on div "Close" at bounding box center [369, 291] width 330 height 21
click at [525, 276] on div "Linked Uploads There are no uploads to display New Linked Upload Select Upload …" at bounding box center [369, 222] width 360 height 177
click at [481, 277] on div "Linked Uploads There are no uploads to display New Linked Upload Select Upload …" at bounding box center [369, 222] width 360 height 177
click at [446, 322] on div at bounding box center [368, 223] width 737 height 446
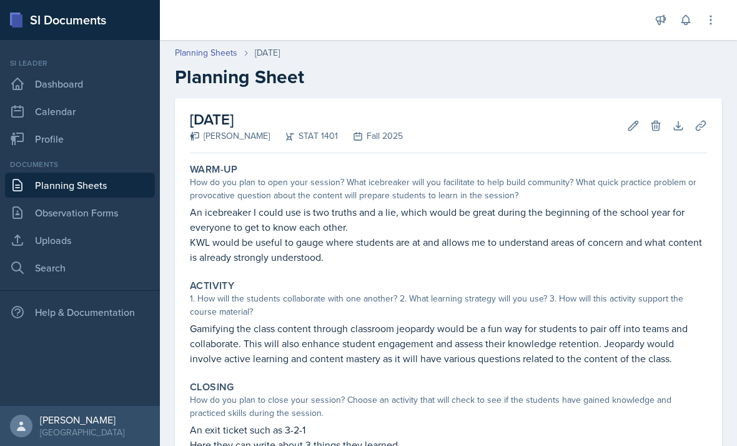
click at [388, 310] on div "1. How will the students collaborate with one another? 2. What learning strateg…" at bounding box center [448, 305] width 517 height 26
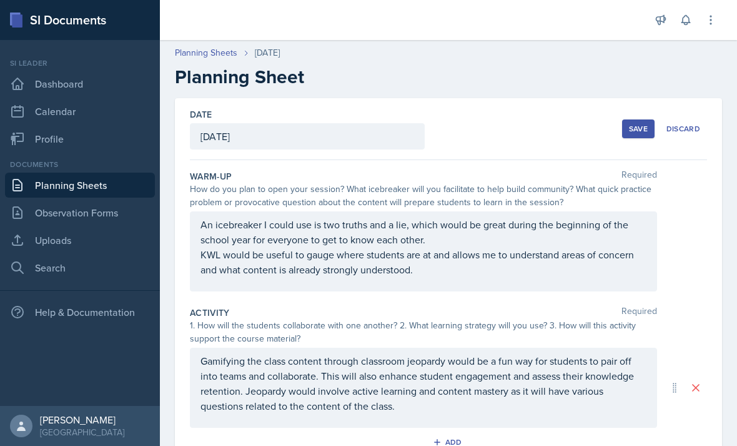
click at [49, 209] on link "Observation Forms" at bounding box center [80, 212] width 150 height 25
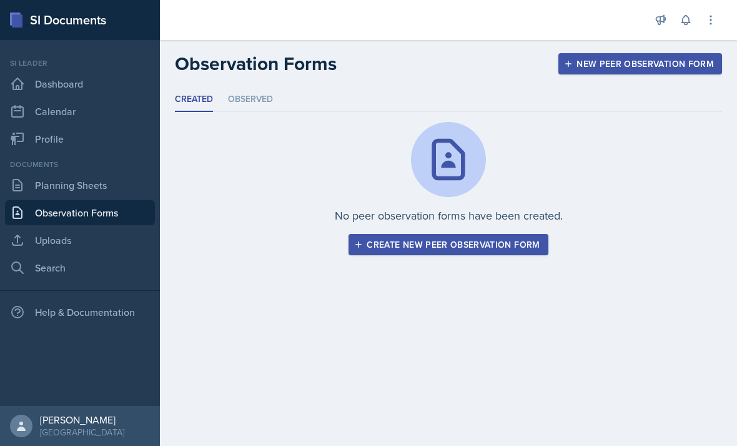
click at [54, 248] on link "Uploads" at bounding box center [80, 239] width 150 height 25
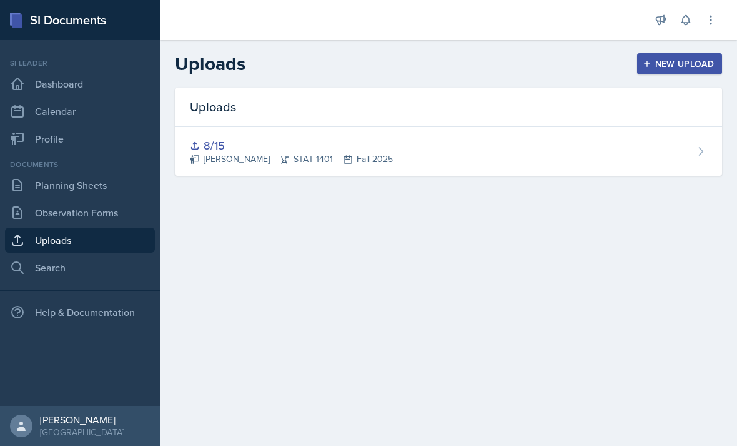
click at [671, 164] on div "8/15 [PERSON_NAME] STAT 1401 Fall 2025" at bounding box center [448, 151] width 547 height 49
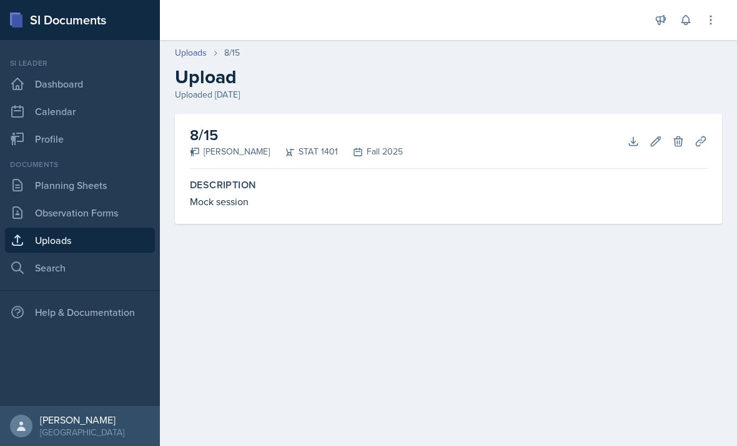
click at [653, 196] on div "Mock session" at bounding box center [448, 201] width 517 height 15
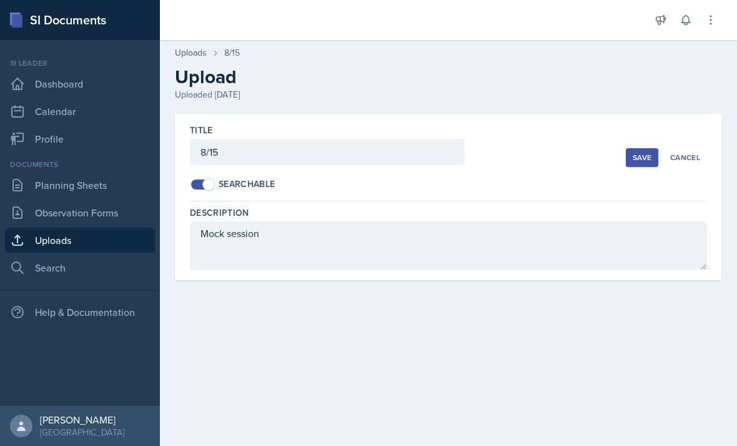
click at [685, 162] on div "Cancel" at bounding box center [686, 157] width 30 height 10
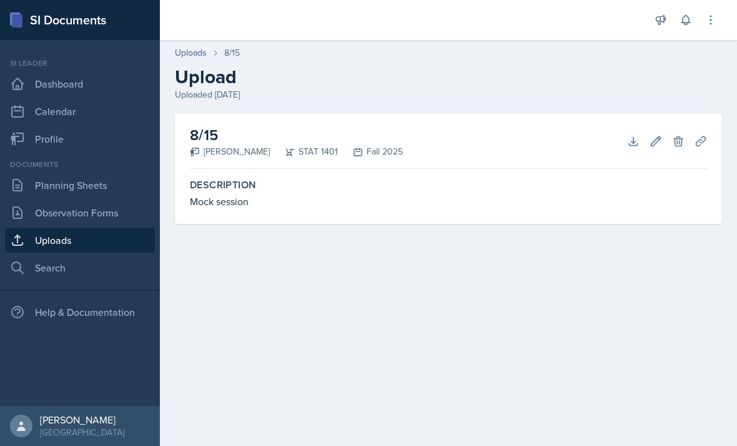
click at [707, 135] on button "Planning Sheets" at bounding box center [701, 141] width 22 height 22
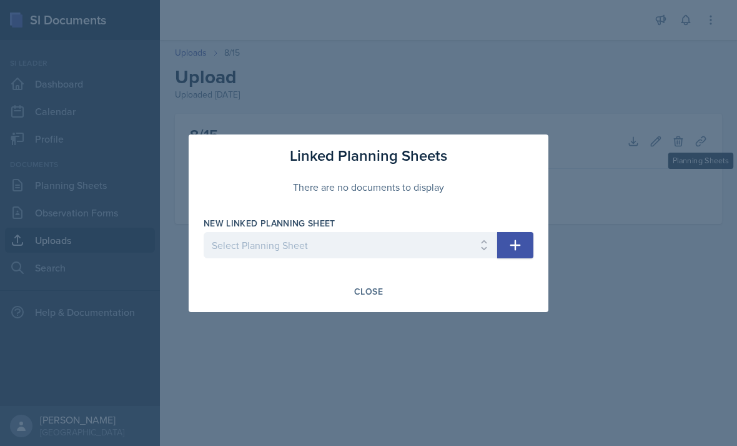
click at [340, 337] on div at bounding box center [368, 223] width 737 height 446
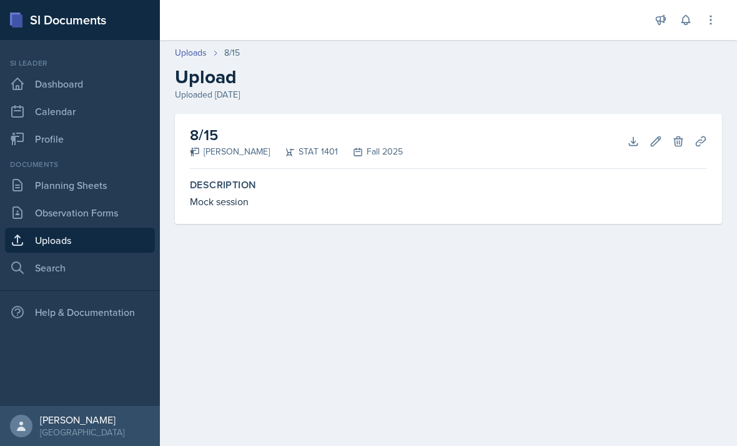
click at [615, 195] on div "Mock session" at bounding box center [448, 201] width 517 height 15
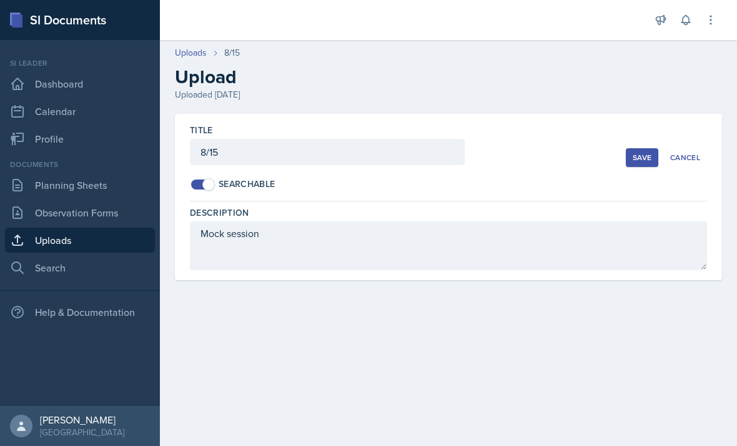
click at [700, 159] on div "Cancel" at bounding box center [686, 157] width 30 height 10
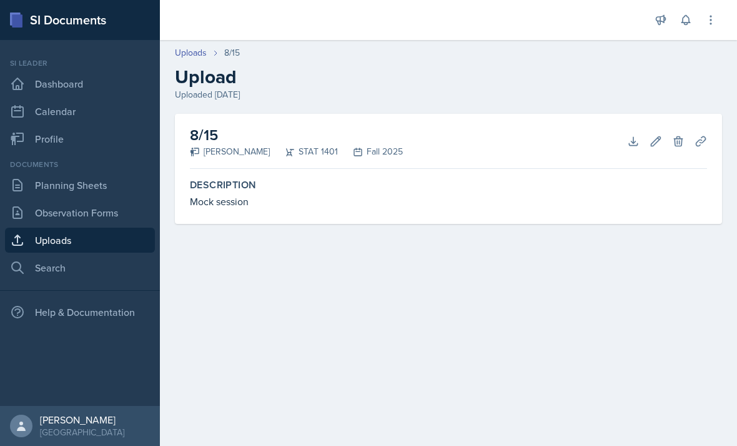
click at [704, 142] on icon at bounding box center [701, 141] width 12 height 12
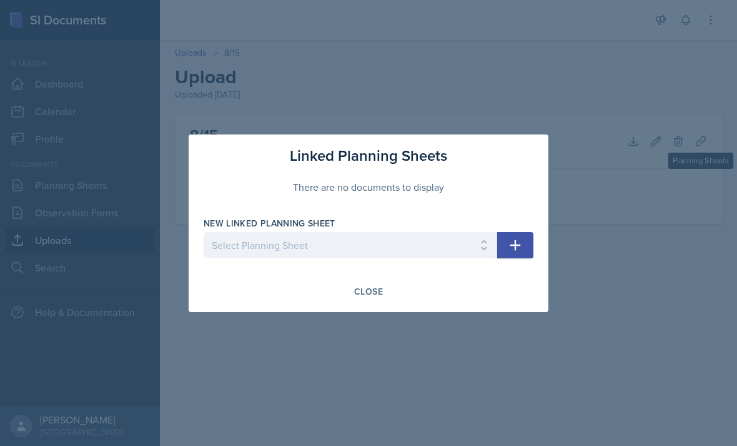
click at [467, 297] on div "Close" at bounding box center [369, 291] width 330 height 21
click at [525, 287] on div "Close" at bounding box center [369, 291] width 330 height 21
click at [538, 275] on div "Linked Planning Sheets There are no documents to display New Linked Planning Sh…" at bounding box center [369, 222] width 360 height 177
click at [384, 352] on div at bounding box center [368, 223] width 737 height 446
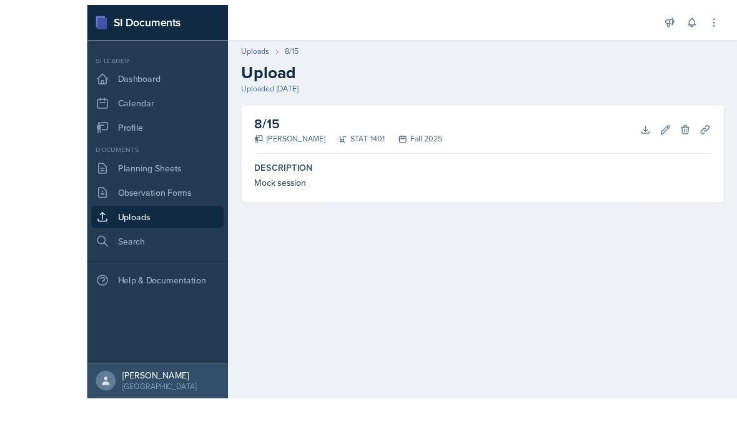
scroll to position [40, 0]
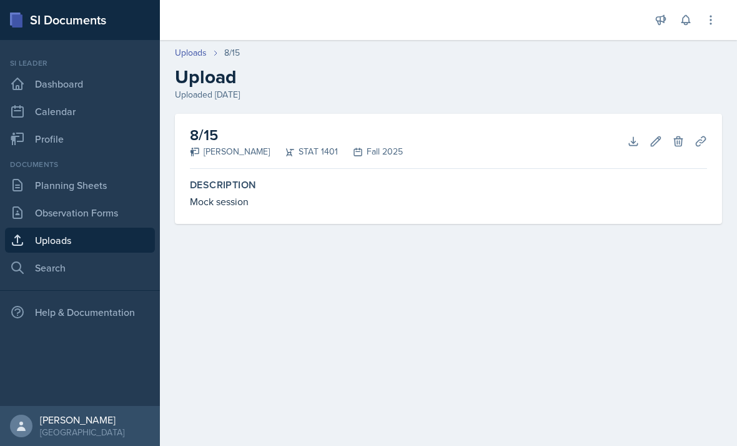
click at [81, 200] on link "Observation Forms" at bounding box center [80, 212] width 150 height 25
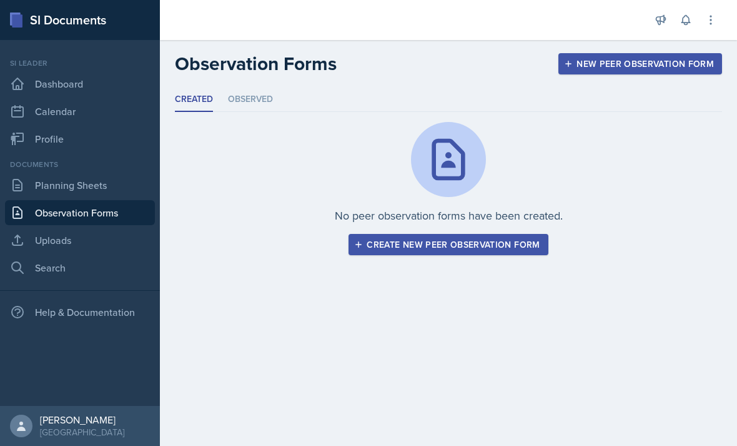
click at [59, 187] on link "Planning Sheets" at bounding box center [80, 184] width 150 height 25
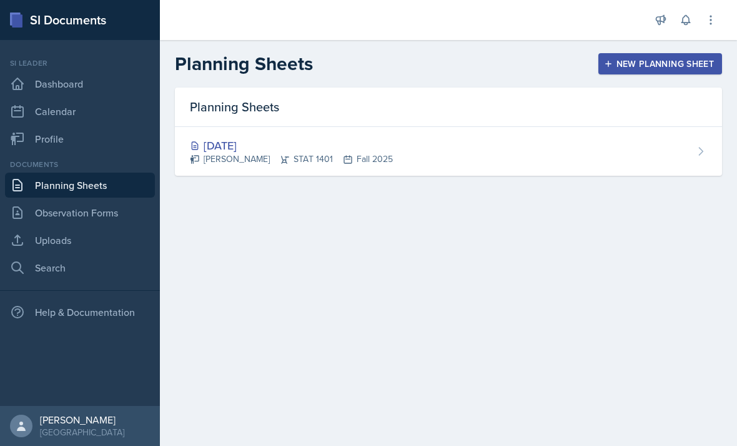
click at [699, 128] on div "Aug 15th, 2025 Nicolle Maldonado STAT 1401 Fall 2025" at bounding box center [448, 151] width 547 height 49
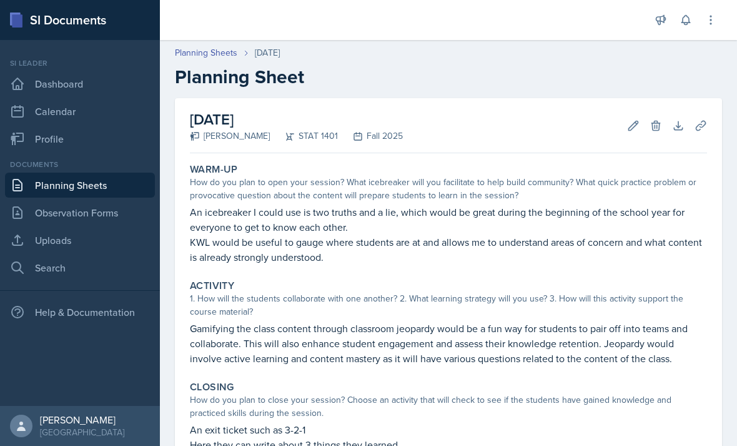
click at [707, 134] on button "Uploads" at bounding box center [701, 125] width 22 height 22
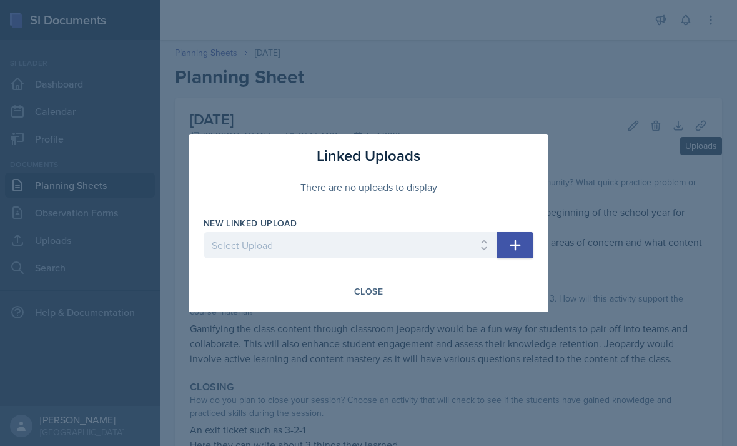
click at [524, 239] on button "button" at bounding box center [515, 245] width 36 height 26
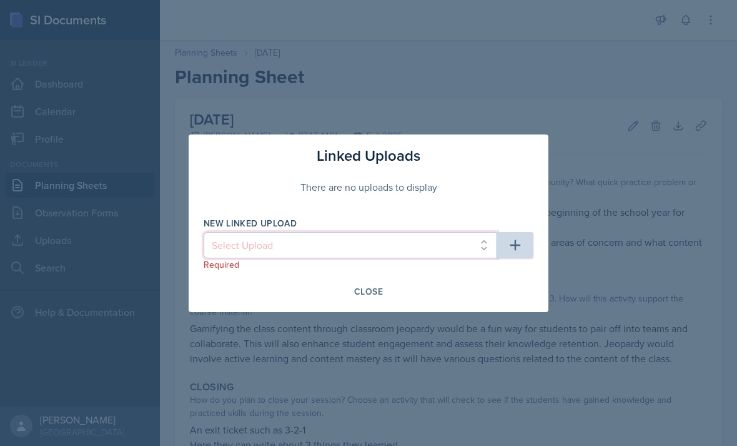
click at [474, 251] on select "Select Upload 8/15" at bounding box center [351, 245] width 294 height 26
select select "b07ab3f7-6bac-4cc6-bb7a-d2247a08b962"
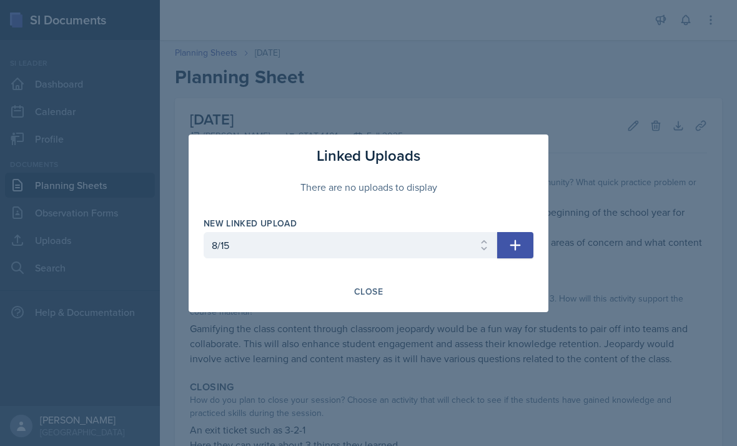
click at [524, 251] on button "button" at bounding box center [515, 245] width 36 height 26
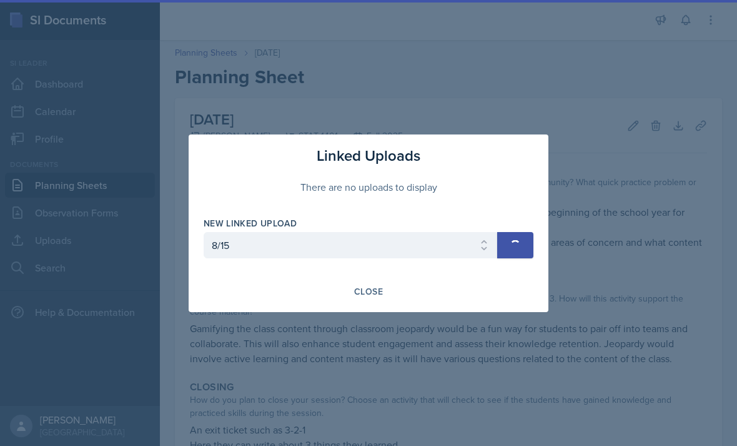
select select
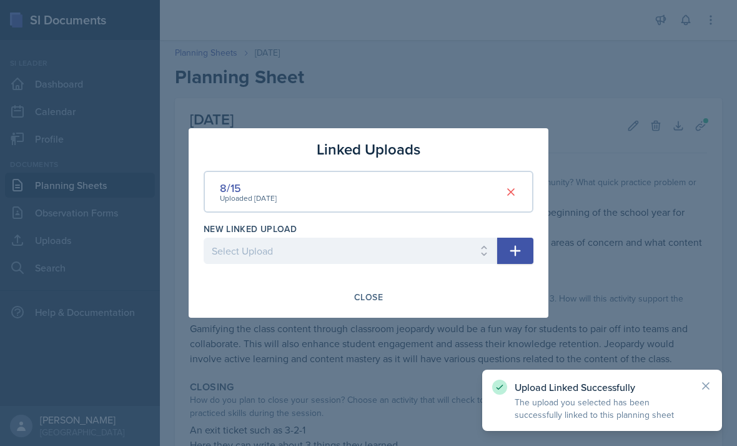
click at [419, 343] on div at bounding box center [368, 223] width 737 height 446
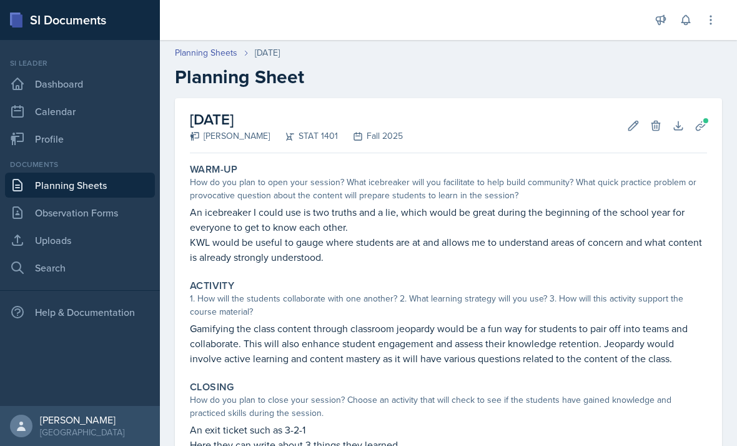
click at [26, 252] on link "Uploads" at bounding box center [80, 239] width 150 height 25
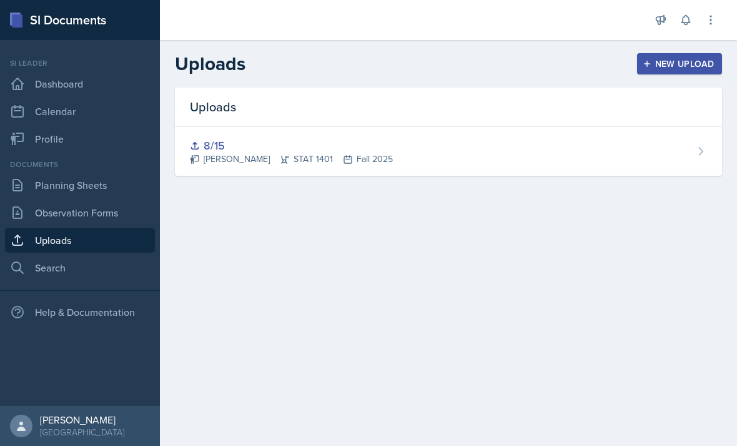
click at [52, 196] on link "Planning Sheets" at bounding box center [80, 184] width 150 height 25
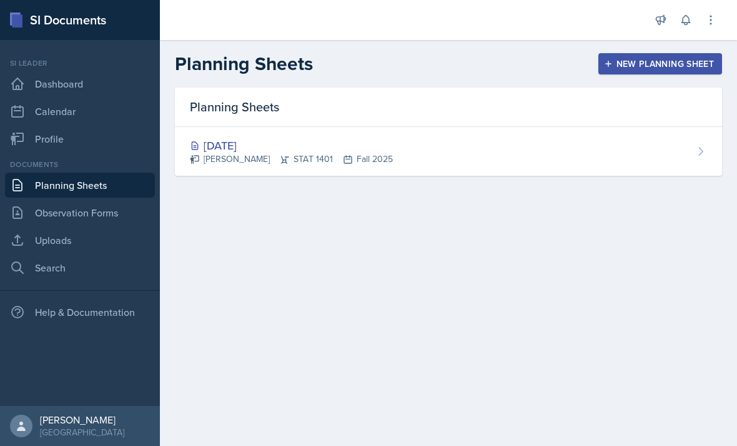
scroll to position [29, 0]
click at [700, 144] on div "Aug 15th, 2025 Nicolle Maldonado STAT 1401 Fall 2025" at bounding box center [448, 151] width 547 height 49
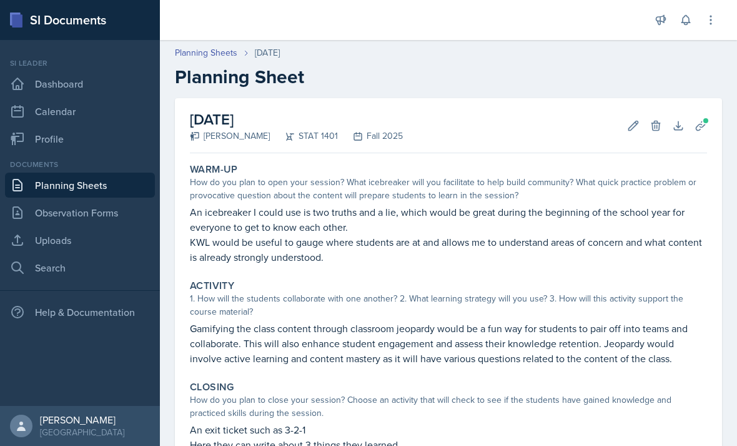
click at [42, 187] on link "Planning Sheets" at bounding box center [80, 184] width 150 height 25
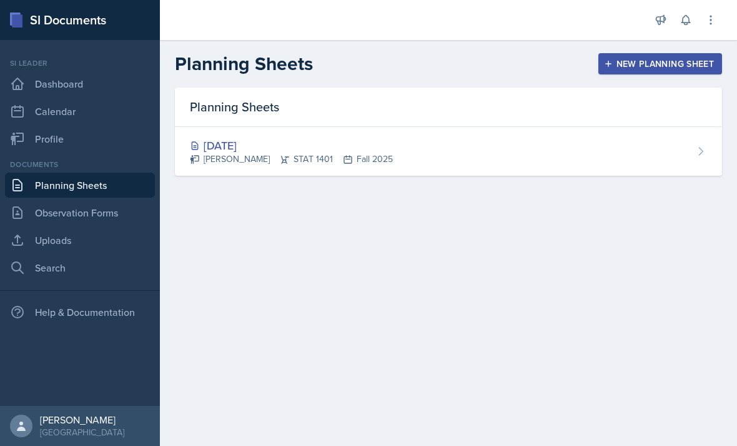
click at [37, 183] on link "Planning Sheets" at bounding box center [80, 184] width 150 height 25
click at [217, 162] on div "[PERSON_NAME] STAT 1401 Fall 2025" at bounding box center [291, 158] width 203 height 13
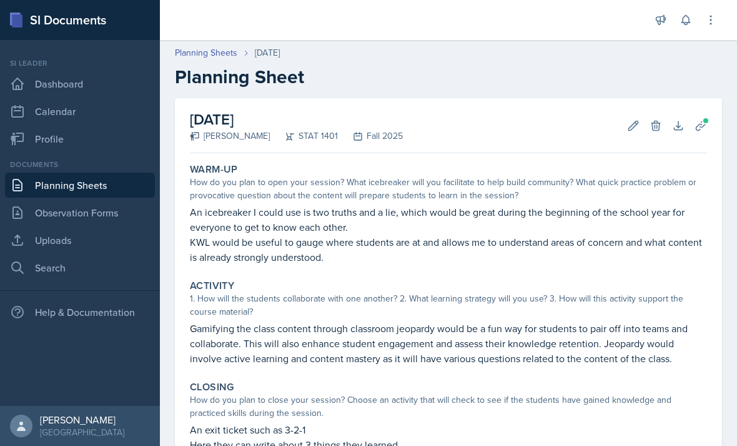
click at [704, 128] on icon at bounding box center [701, 125] width 12 height 12
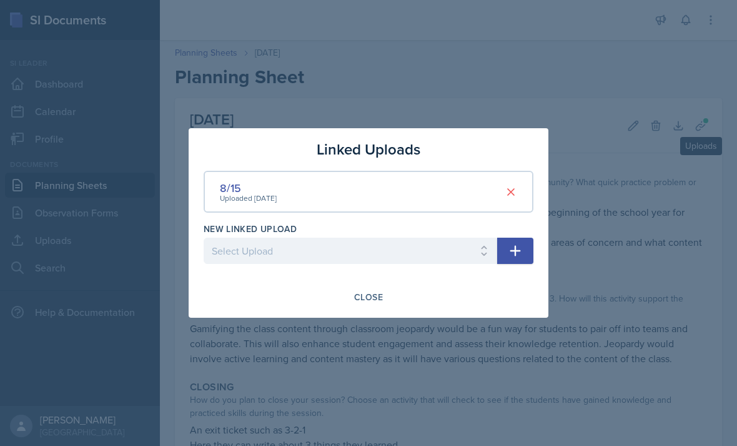
click at [376, 306] on button "Close" at bounding box center [368, 296] width 45 height 21
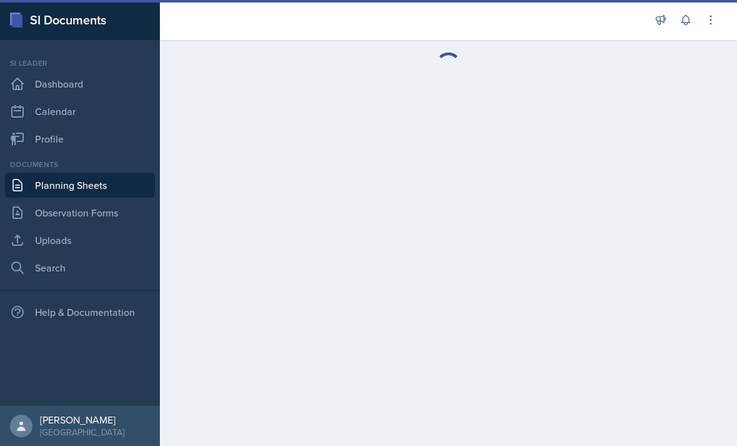
click at [127, 239] on link "Uploads" at bounding box center [80, 239] width 150 height 25
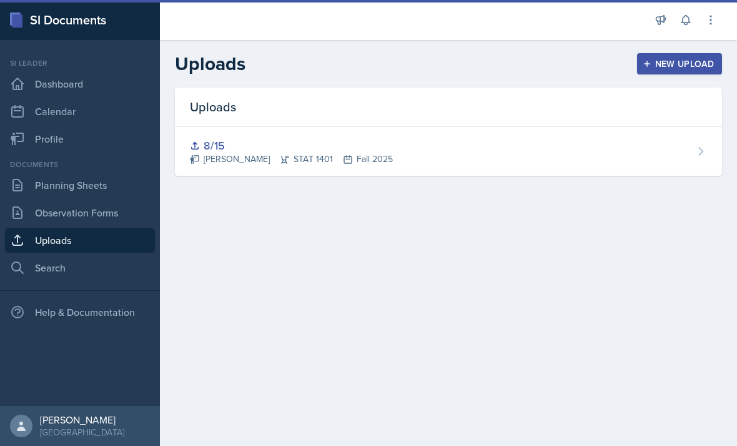
click at [658, 165] on div "8/15 [PERSON_NAME] STAT 1401 Fall 2025" at bounding box center [448, 151] width 547 height 49
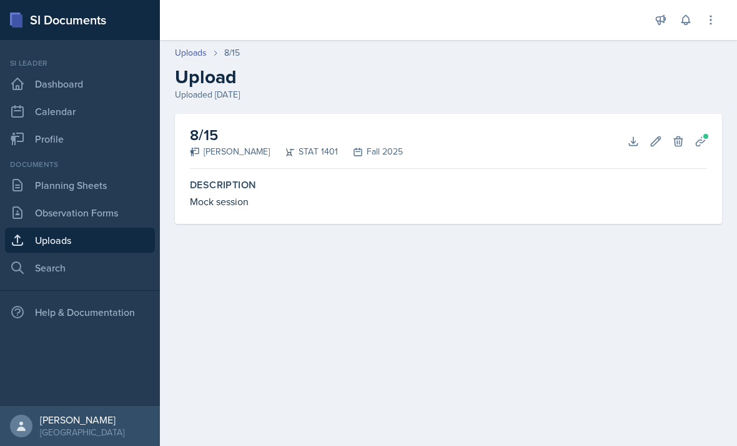
click at [133, 189] on link "Planning Sheets" at bounding box center [80, 184] width 150 height 25
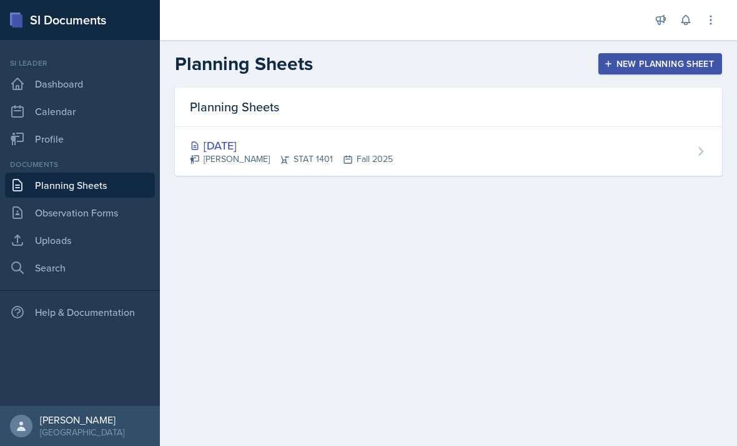
click at [372, 154] on div "[PERSON_NAME] STAT 1401 Fall 2025" at bounding box center [291, 158] width 203 height 13
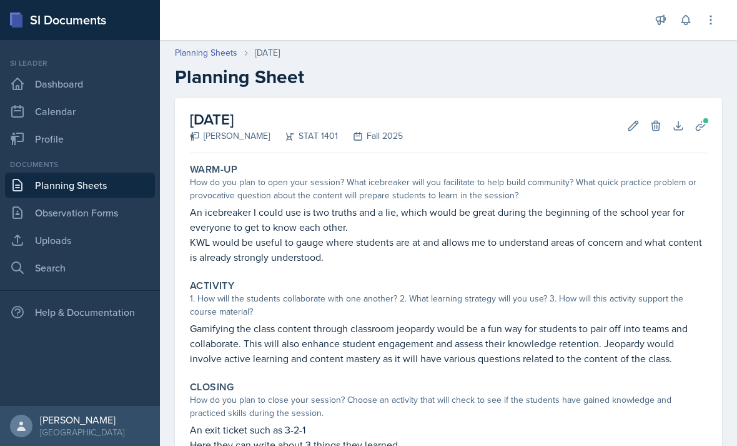
click at [703, 126] on icon at bounding box center [700, 125] width 9 height 9
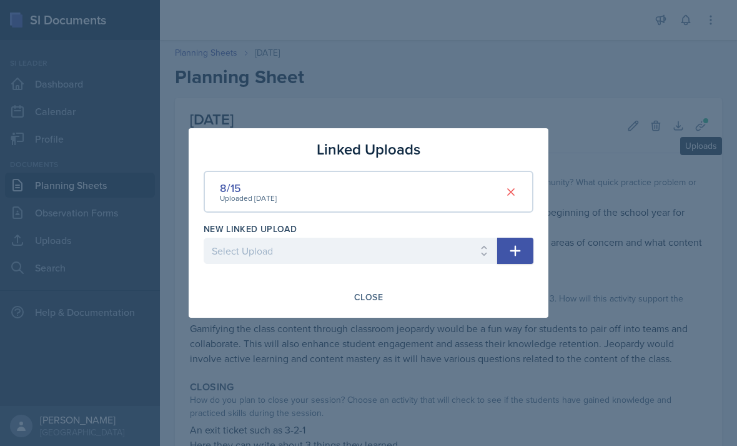
click at [382, 296] on div "Close" at bounding box center [368, 297] width 29 height 10
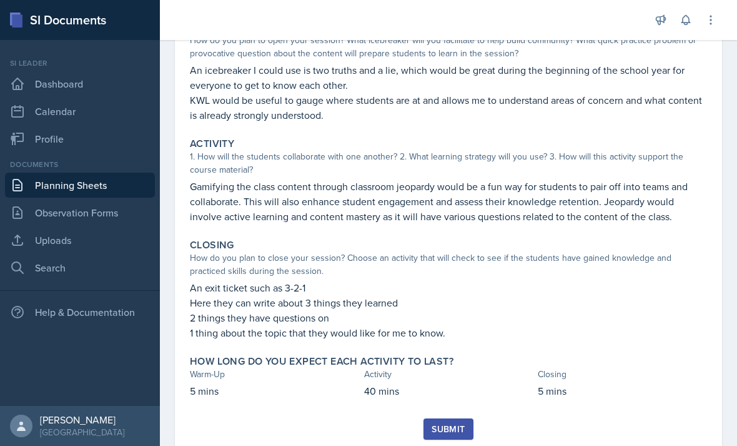
scroll to position [141, 0]
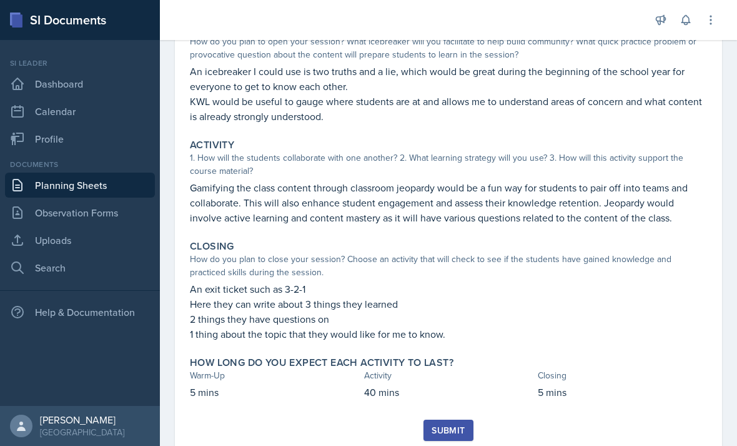
click at [471, 424] on button "Submit" at bounding box center [448, 429] width 49 height 21
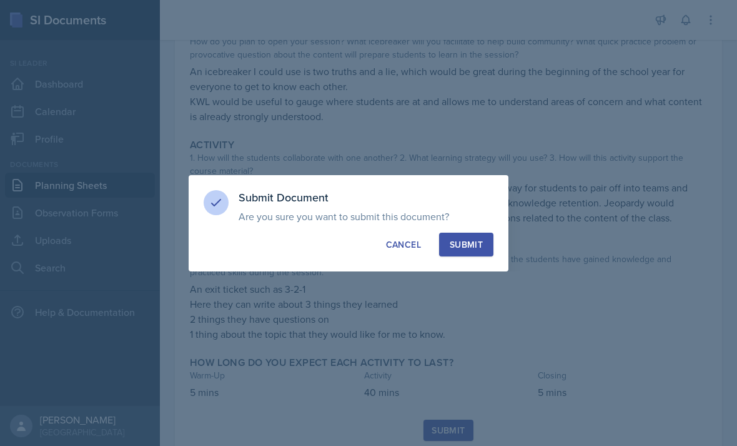
click at [474, 251] on button "Submit" at bounding box center [466, 244] width 54 height 24
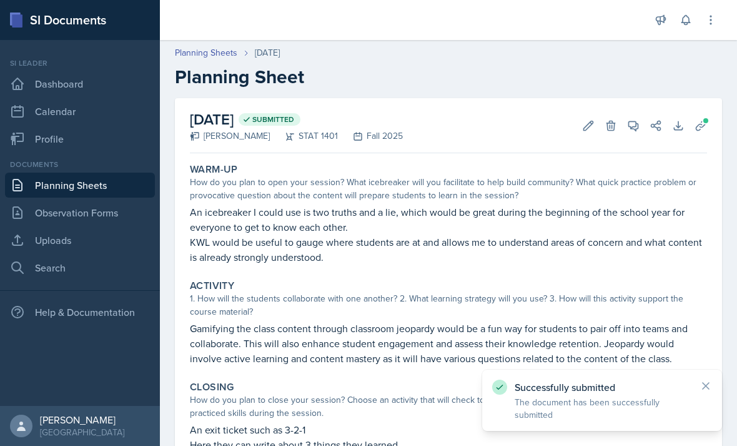
scroll to position [0, 0]
click at [99, 239] on link "Uploads" at bounding box center [80, 239] width 150 height 25
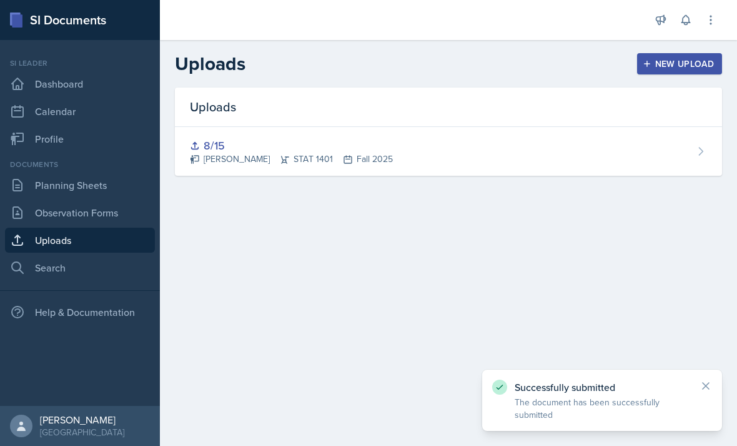
click at [297, 152] on div "8/15" at bounding box center [291, 145] width 203 height 17
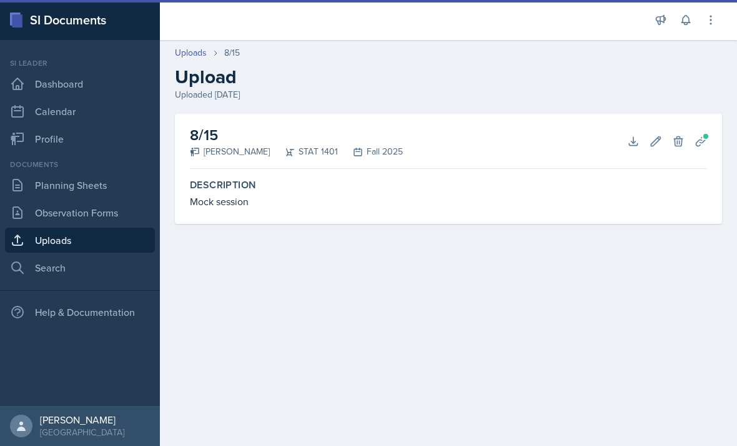
scroll to position [40, 0]
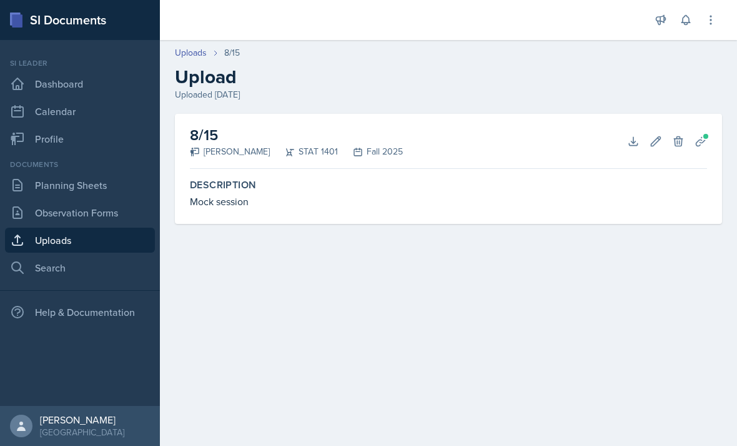
click at [109, 172] on link "Planning Sheets" at bounding box center [80, 184] width 150 height 25
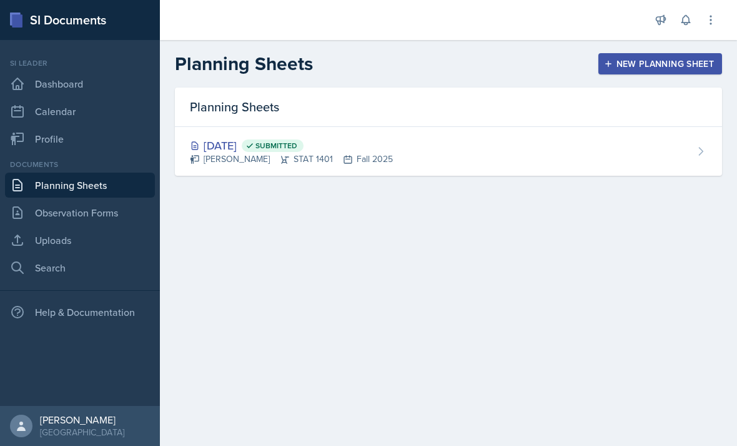
click at [297, 143] on span "Submitted" at bounding box center [277, 146] width 42 height 10
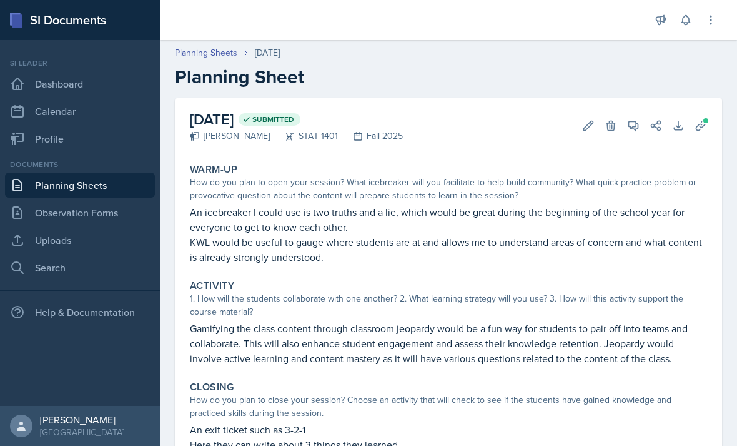
click at [32, 148] on link "Profile" at bounding box center [80, 138] width 150 height 25
